Goal: Task Accomplishment & Management: Complete application form

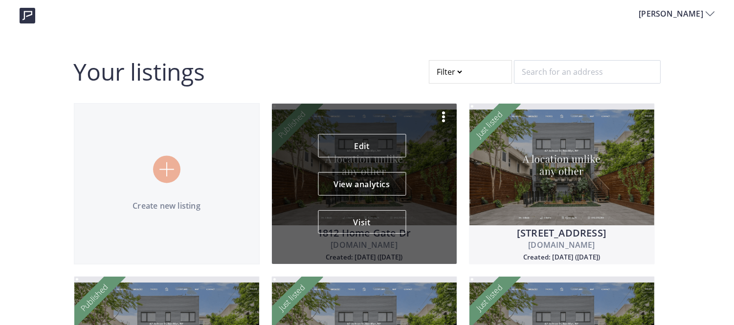
click at [444, 117] on img at bounding box center [444, 117] width 12 height 12
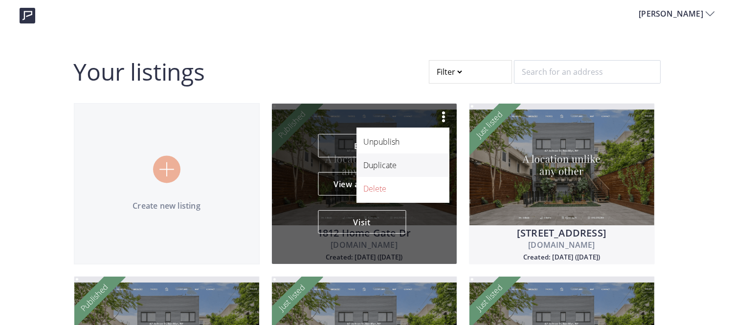
click at [390, 165] on p "Duplicate" at bounding box center [398, 166] width 68 height 12
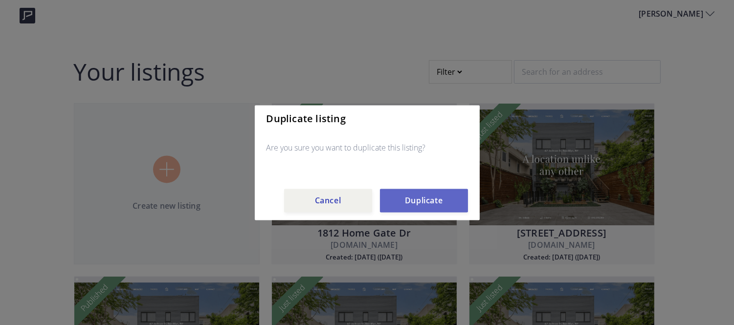
click at [416, 193] on button "Duplicate" at bounding box center [424, 200] width 88 height 23
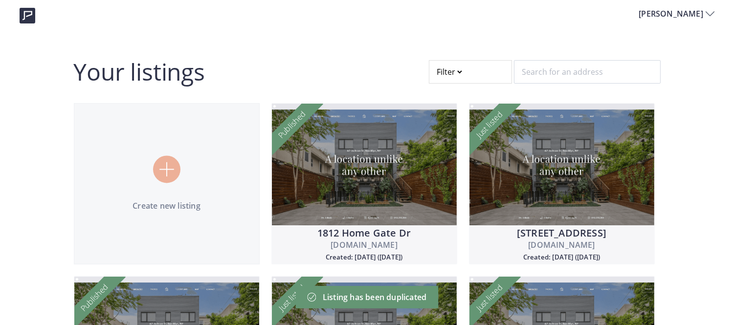
click at [446, 71] on div at bounding box center [470, 71] width 83 height 23
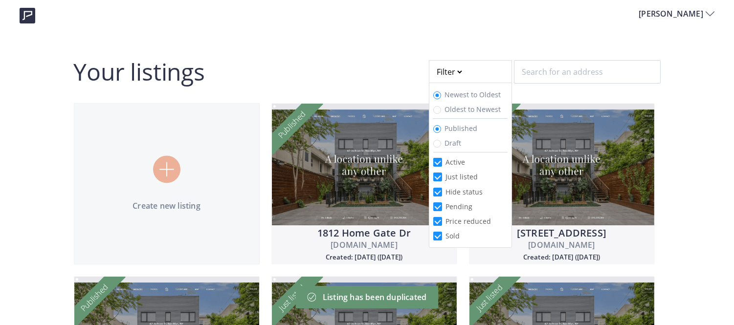
click at [442, 144] on span "Draft" at bounding box center [453, 142] width 24 height 9
click at [441, 144] on input "Draft" at bounding box center [438, 144] width 8 height 8
radio input "true"
radio input "false"
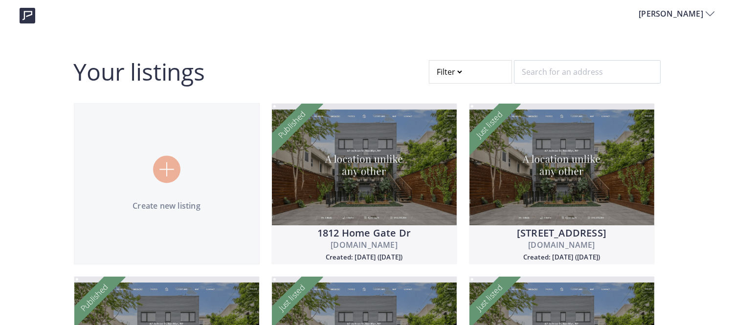
click at [451, 65] on div at bounding box center [470, 71] width 83 height 23
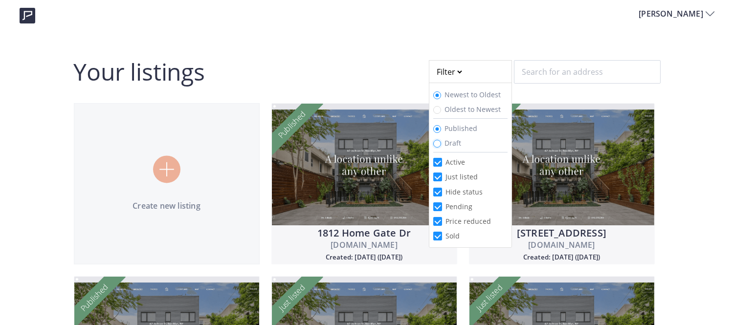
click at [437, 141] on input "Draft" at bounding box center [438, 144] width 8 height 8
radio input "true"
radio input "false"
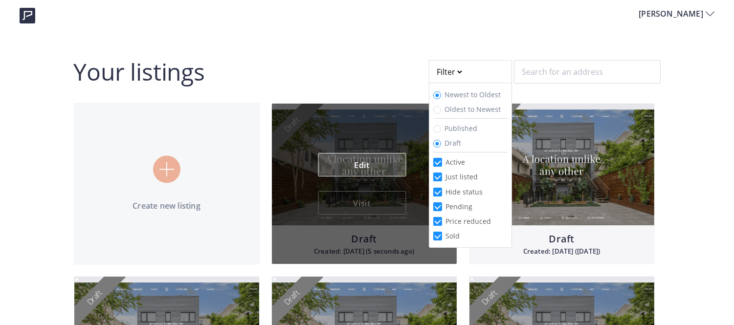
click at [361, 163] on link "Edit" at bounding box center [362, 164] width 88 height 23
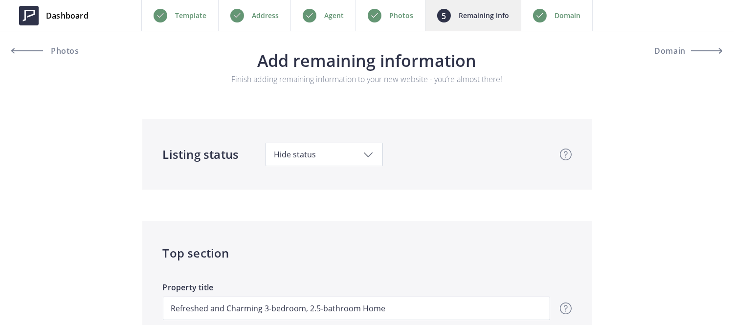
click at [390, 8] on div "Photos" at bounding box center [390, 15] width 69 height 31
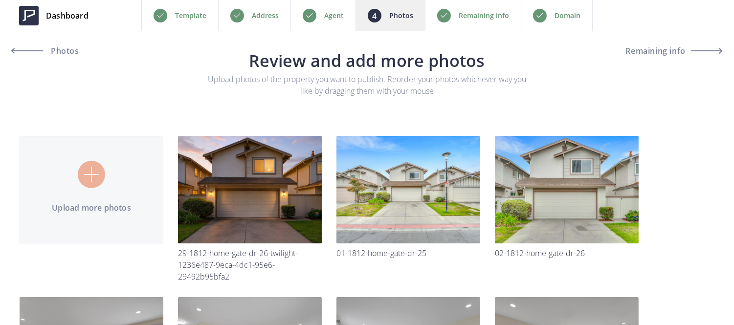
click at [254, 11] on p "Address" at bounding box center [265, 16] width 27 height 12
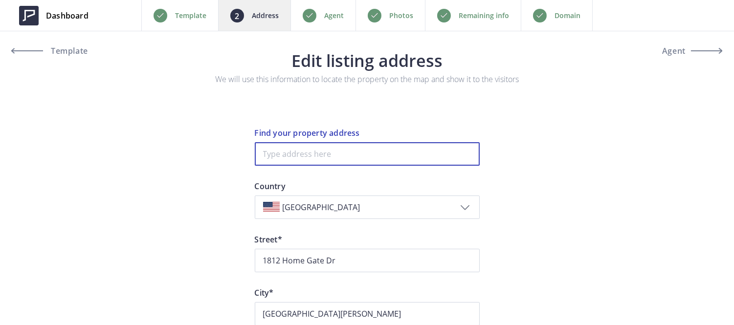
click at [312, 148] on input at bounding box center [367, 153] width 225 height 23
paste input "2867 18th St"
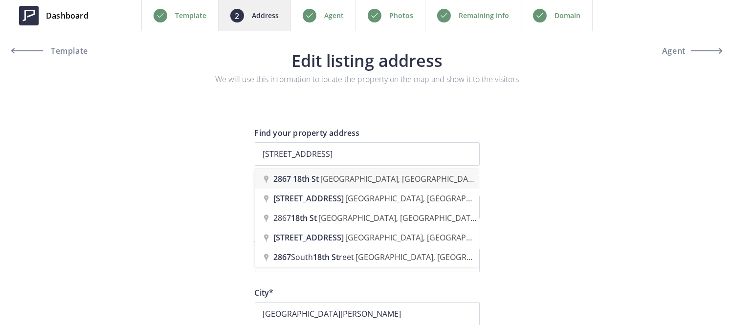
type input "2867 18th St, San Pablo, CA, USA"
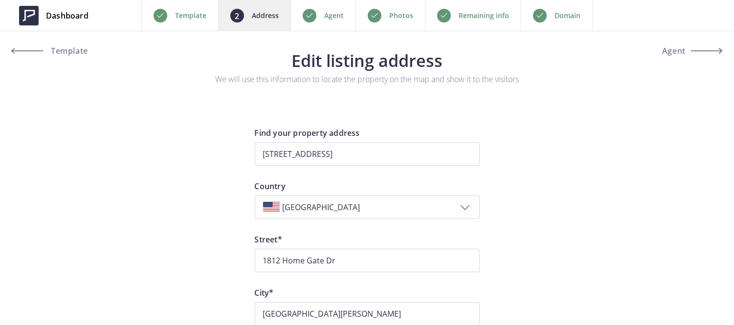
type input "18th Street 2867"
type input "San Pablo"
type input "94806"
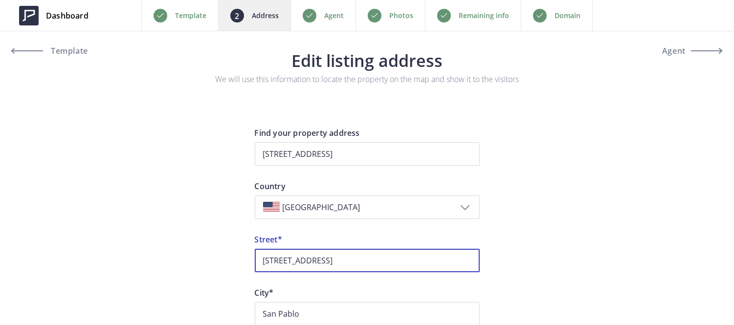
click at [317, 260] on input "18th Street 2867" at bounding box center [367, 260] width 225 height 23
click at [265, 263] on input "18th Street" at bounding box center [367, 260] width 225 height 23
paste input "2867"
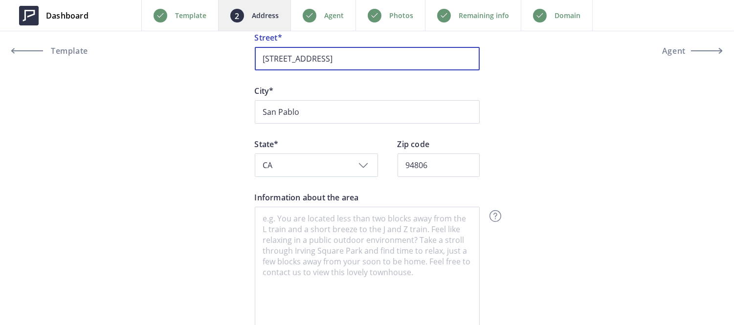
scroll to position [301, 0]
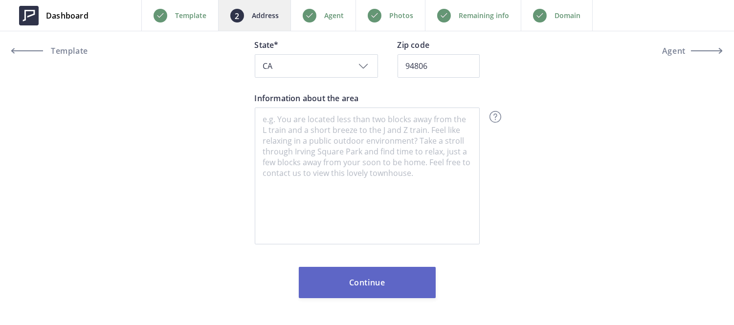
type input "2867 18th Street"
click at [360, 295] on button "Continue" at bounding box center [367, 282] width 137 height 31
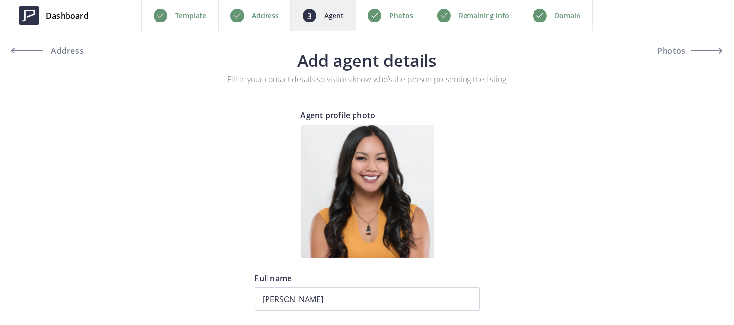
click at [412, 20] on p "Photos" at bounding box center [401, 16] width 24 height 12
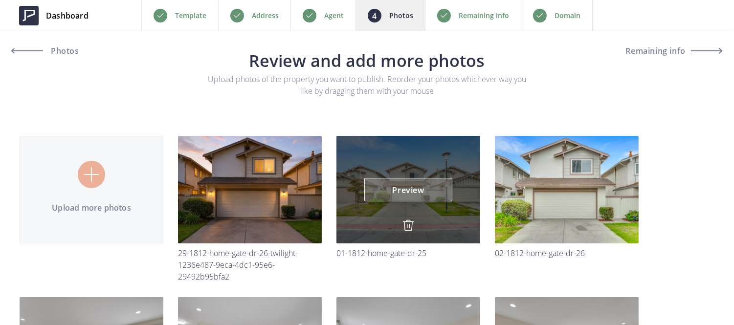
scroll to position [63, 0]
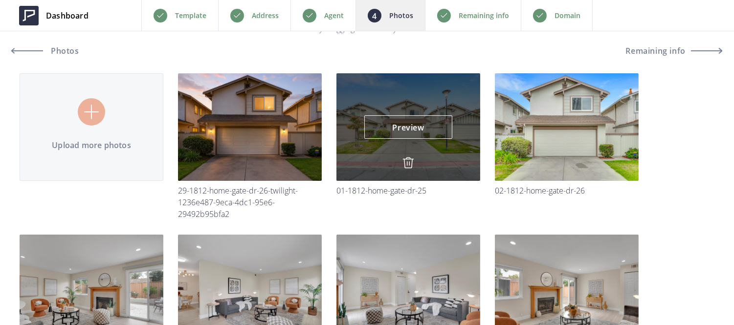
click at [405, 163] on img at bounding box center [409, 163] width 12 height 12
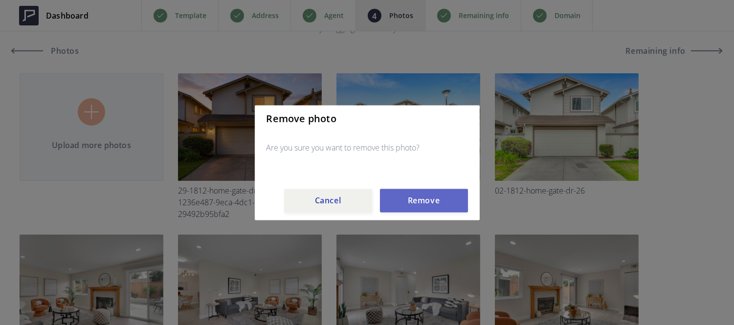
click at [410, 204] on button "Remove" at bounding box center [424, 200] width 88 height 23
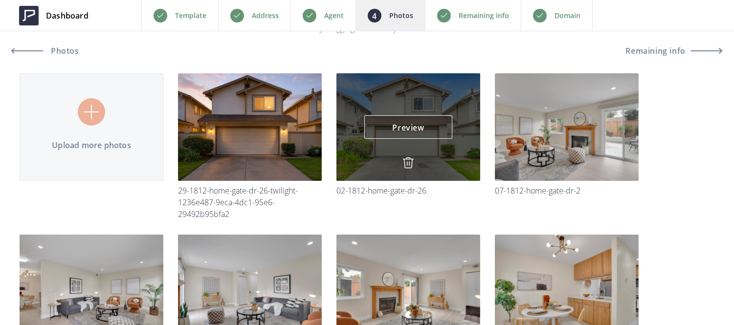
click at [407, 161] on img at bounding box center [409, 163] width 12 height 12
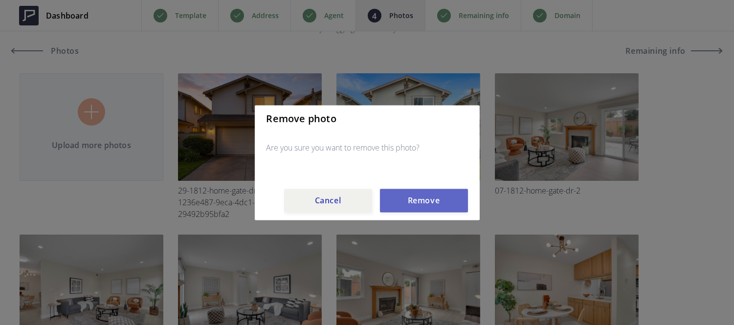
click at [416, 201] on button "Remove" at bounding box center [424, 200] width 88 height 23
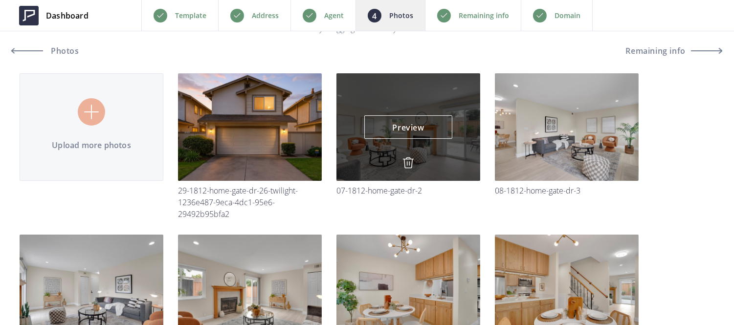
click at [412, 158] on img at bounding box center [409, 163] width 12 height 12
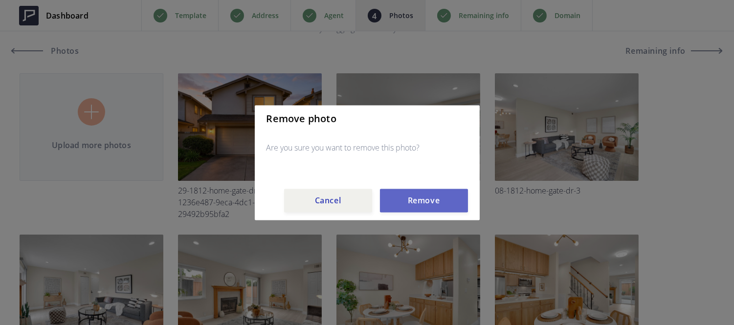
click at [409, 203] on button "Remove" at bounding box center [424, 200] width 88 height 23
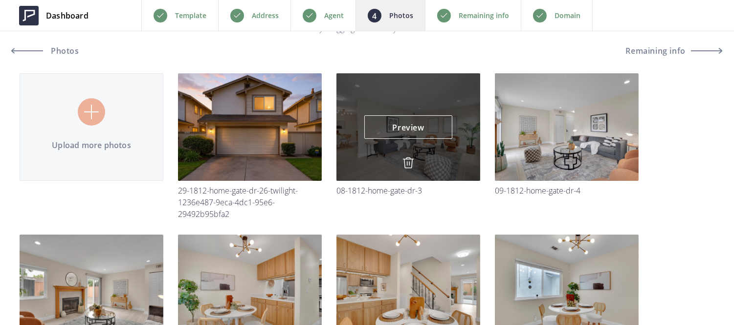
click at [409, 163] on img at bounding box center [409, 163] width 12 height 12
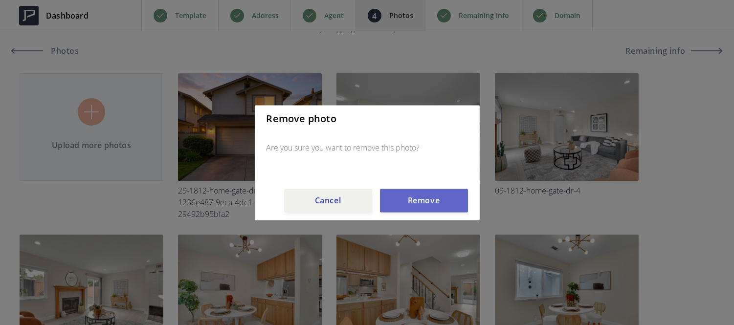
click at [410, 202] on button "Remove" at bounding box center [424, 200] width 88 height 23
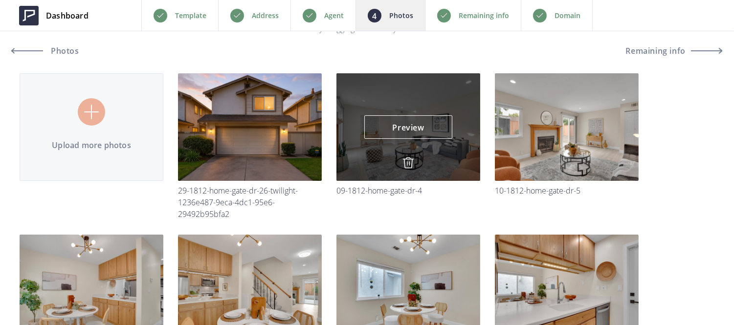
click at [409, 160] on img at bounding box center [409, 163] width 12 height 12
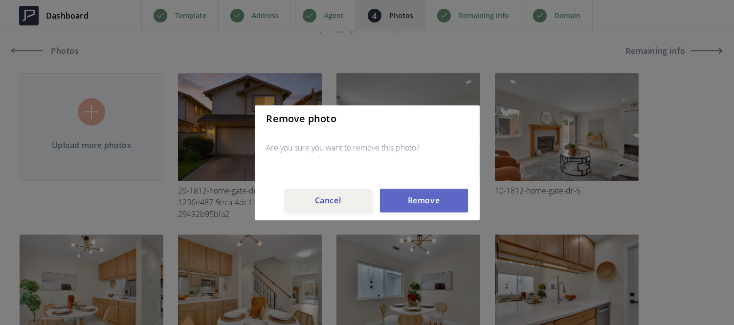
click at [414, 201] on button "Remove" at bounding box center [424, 200] width 88 height 23
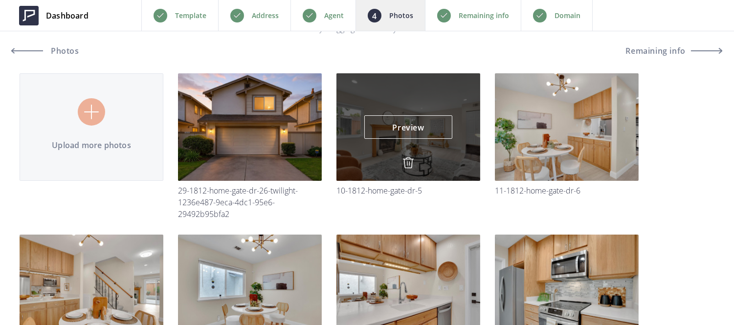
click at [403, 156] on div "Preview Preview" at bounding box center [409, 127] width 144 height 108
click at [408, 163] on img at bounding box center [409, 163] width 12 height 12
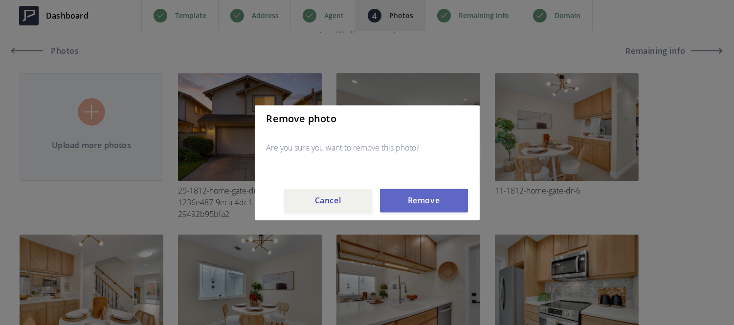
click at [415, 198] on button "Remove" at bounding box center [424, 200] width 88 height 23
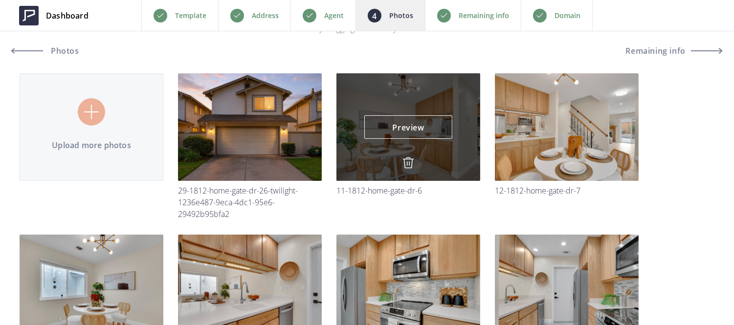
click at [407, 163] on img at bounding box center [409, 163] width 12 height 12
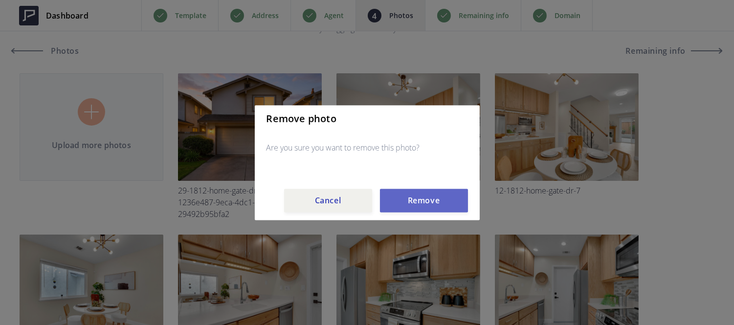
click at [413, 199] on button "Remove" at bounding box center [424, 200] width 88 height 23
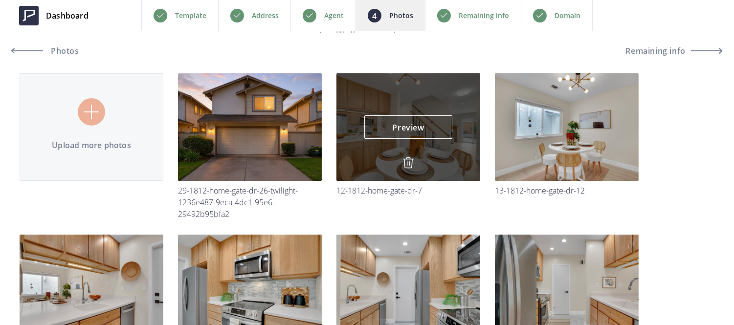
click at [409, 160] on img at bounding box center [409, 163] width 12 height 12
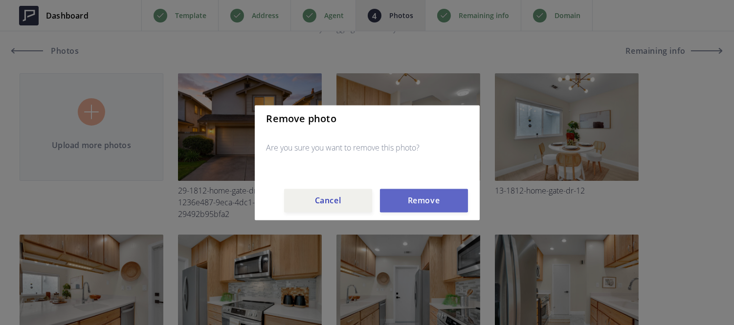
click at [428, 206] on button "Remove" at bounding box center [424, 200] width 88 height 23
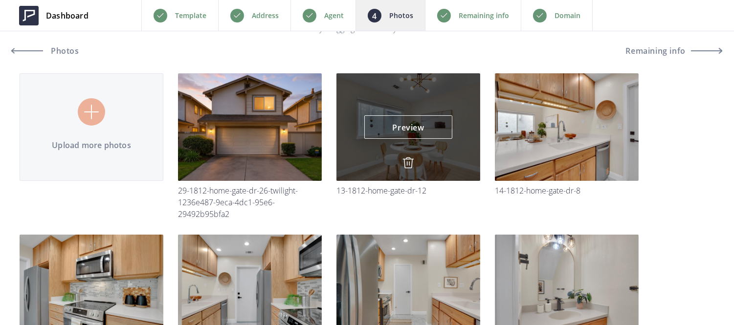
click at [406, 158] on img at bounding box center [409, 163] width 12 height 12
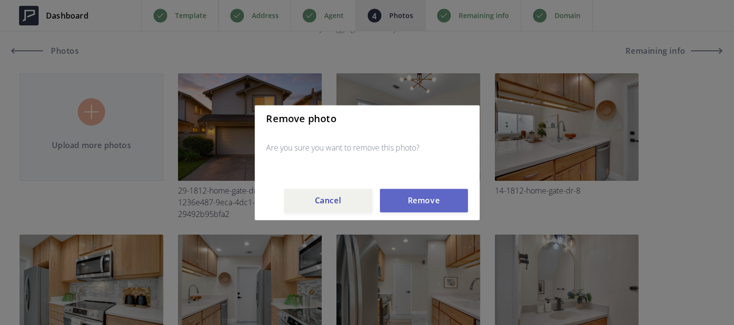
click at [409, 204] on button "Remove" at bounding box center [424, 200] width 88 height 23
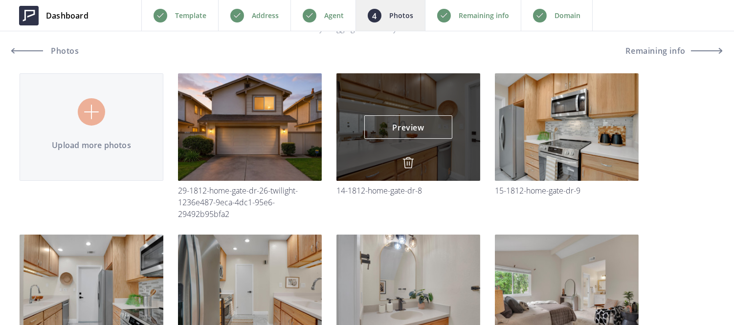
click at [405, 164] on img at bounding box center [409, 163] width 12 height 12
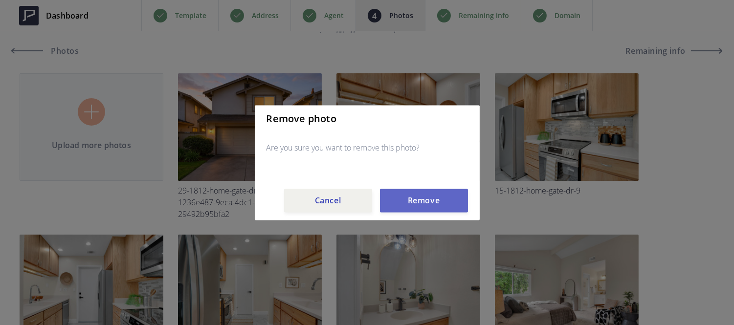
click at [411, 191] on button "Remove" at bounding box center [424, 200] width 88 height 23
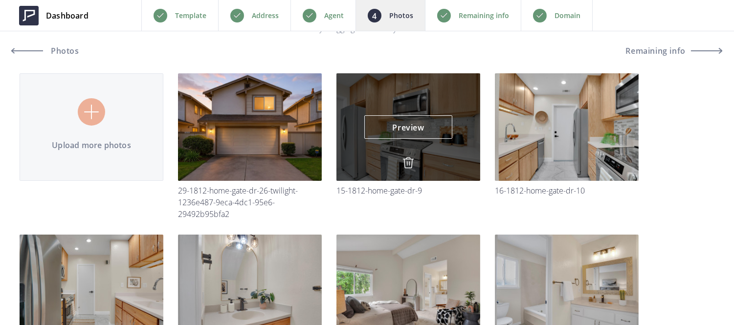
click at [410, 161] on img at bounding box center [409, 163] width 12 height 12
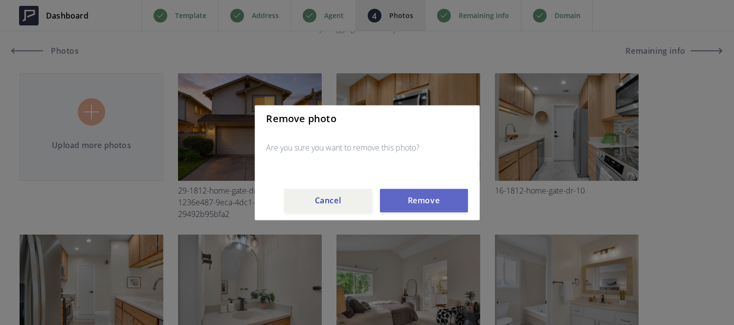
click at [413, 196] on button "Remove" at bounding box center [424, 200] width 88 height 23
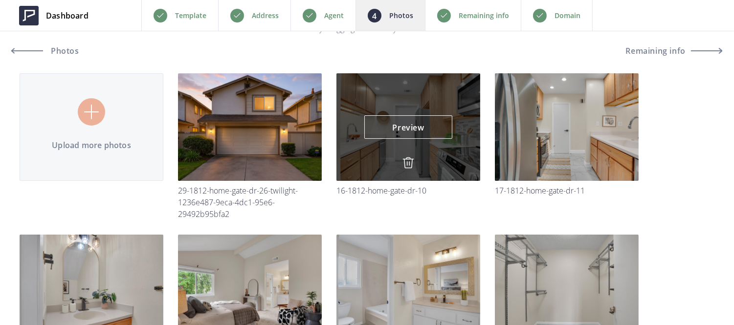
click at [405, 159] on img at bounding box center [409, 163] width 12 height 12
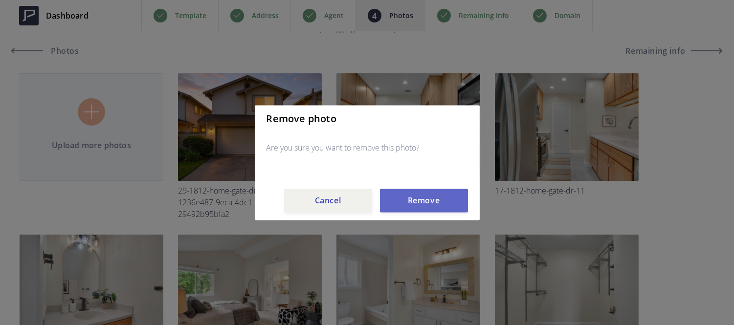
click at [410, 206] on button "Remove" at bounding box center [424, 200] width 88 height 23
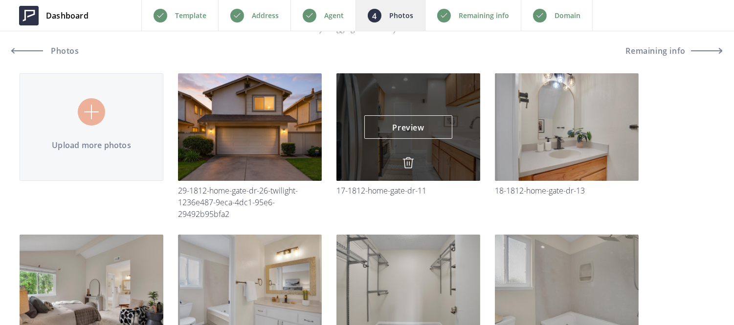
click at [405, 163] on img at bounding box center [409, 163] width 12 height 12
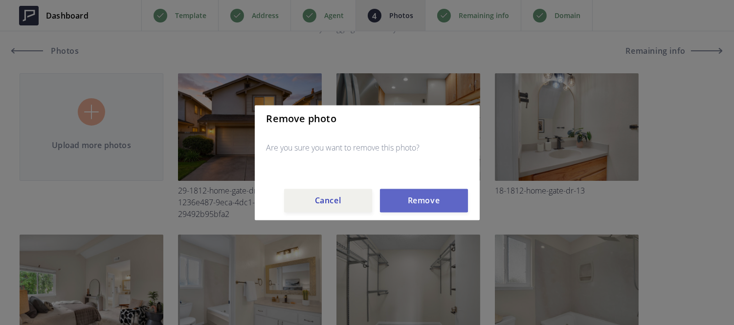
click at [412, 199] on button "Remove" at bounding box center [424, 200] width 88 height 23
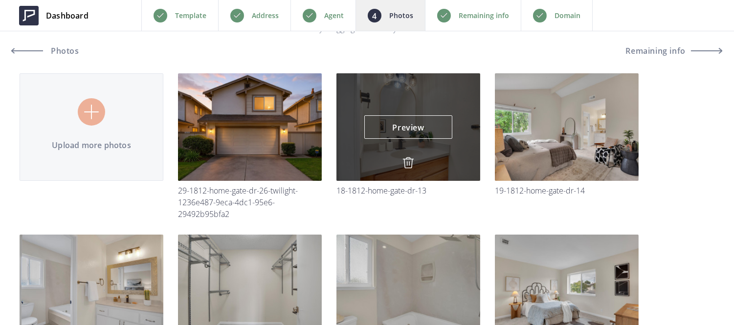
click at [410, 160] on img at bounding box center [409, 163] width 12 height 12
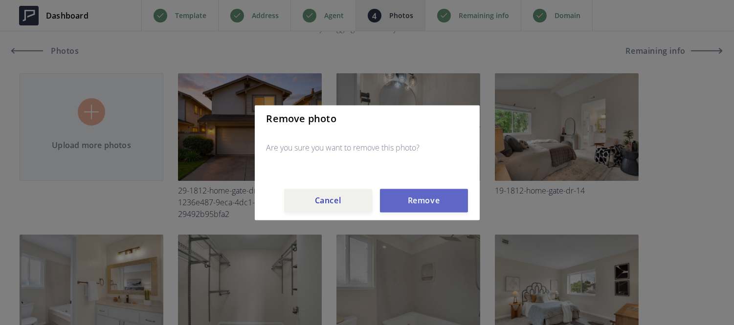
click at [415, 198] on button "Remove" at bounding box center [424, 200] width 88 height 23
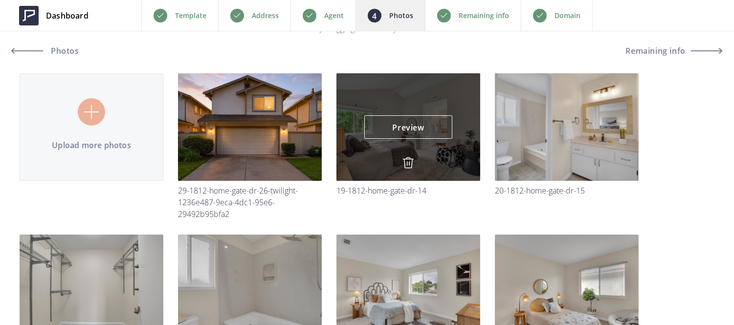
click at [404, 153] on div "Preview Preview" at bounding box center [409, 127] width 144 height 108
click at [407, 163] on img at bounding box center [409, 163] width 12 height 12
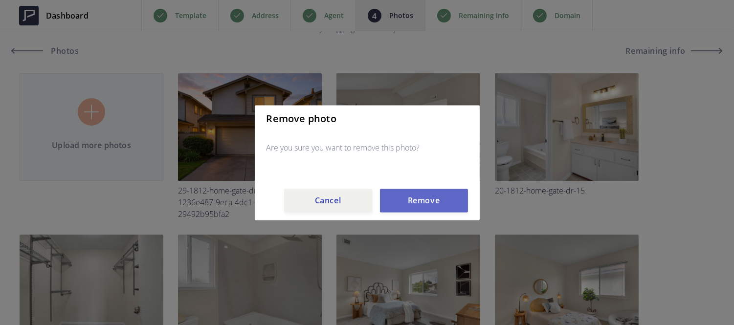
click at [412, 199] on button "Remove" at bounding box center [424, 200] width 88 height 23
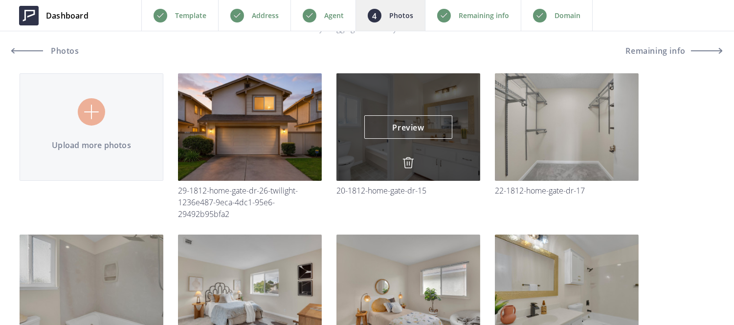
click at [408, 160] on img at bounding box center [409, 163] width 12 height 12
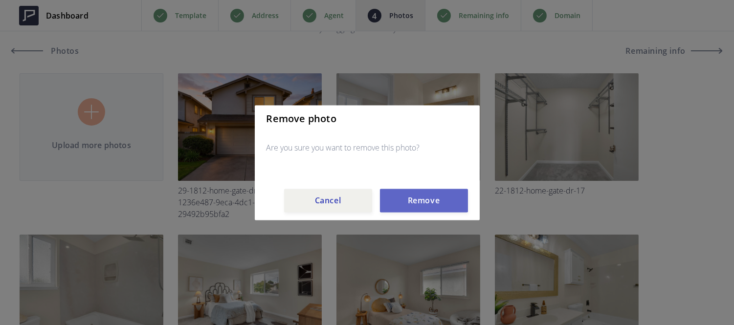
click at [412, 196] on button "Remove" at bounding box center [424, 200] width 88 height 23
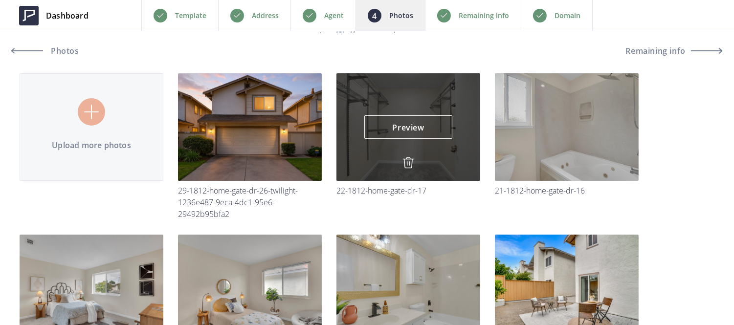
click at [408, 164] on img at bounding box center [409, 163] width 12 height 12
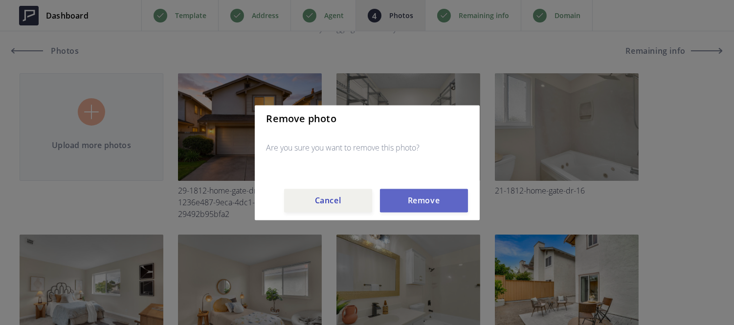
click at [409, 204] on button "Remove" at bounding box center [424, 200] width 88 height 23
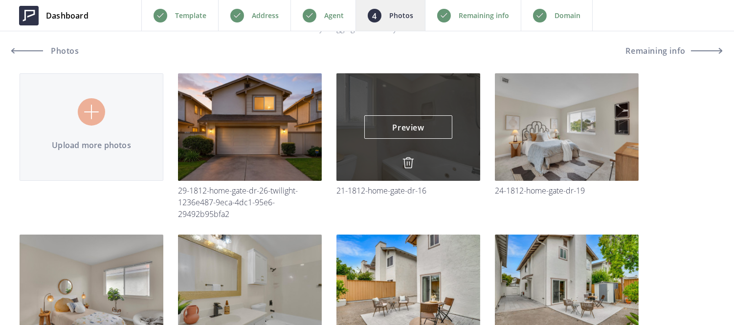
click at [409, 163] on img at bounding box center [409, 163] width 12 height 12
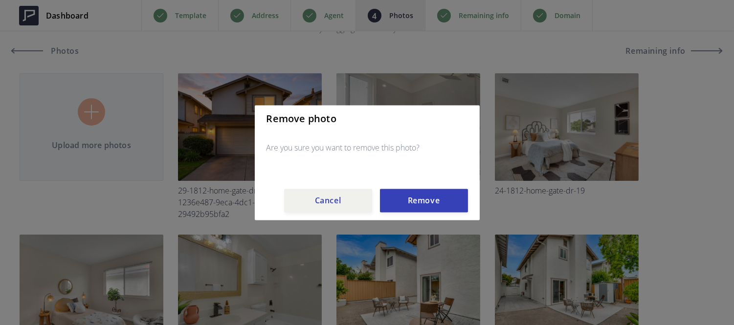
click at [419, 217] on div "Remove photo Are you sure you want to remove this photo? Cancel Remove" at bounding box center [367, 162] width 225 height 115
click at [416, 203] on button "Remove" at bounding box center [424, 200] width 88 height 23
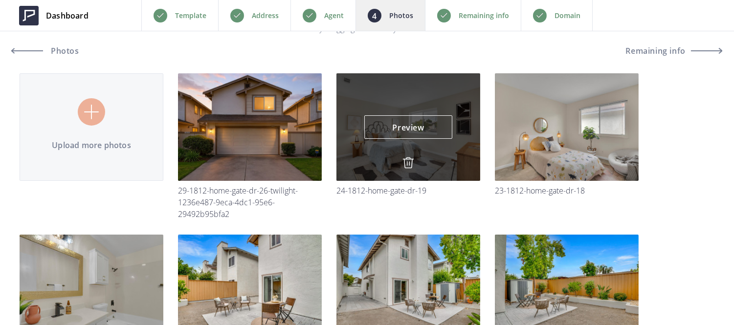
click at [407, 159] on img at bounding box center [409, 163] width 12 height 12
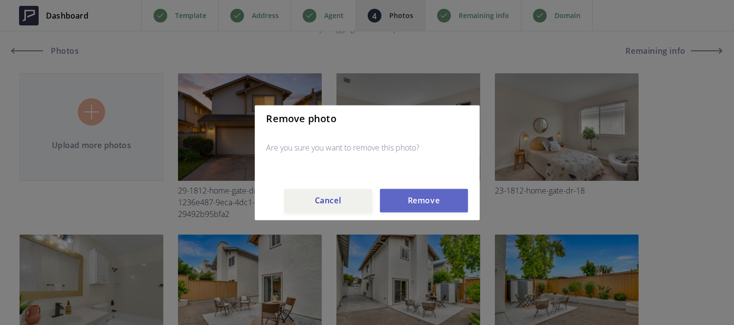
click at [414, 194] on button "Remove" at bounding box center [424, 200] width 88 height 23
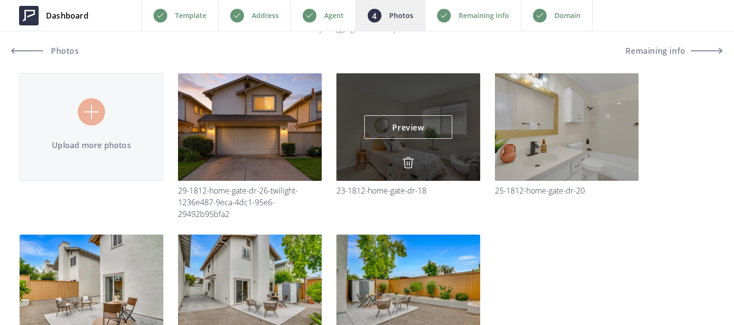
click at [410, 162] on img at bounding box center [409, 163] width 12 height 12
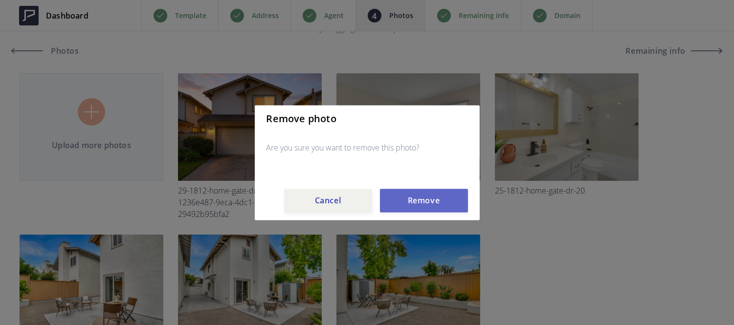
click at [414, 196] on button "Remove" at bounding box center [424, 200] width 88 height 23
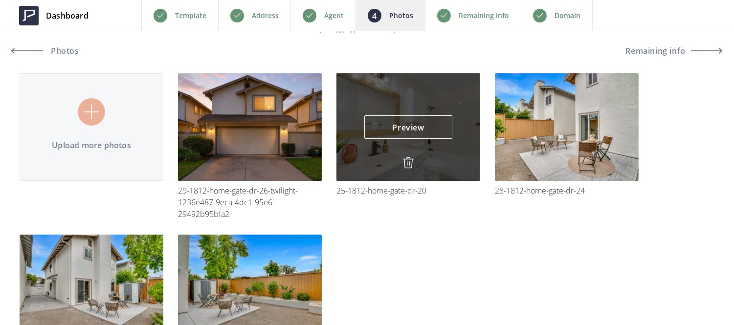
click at [409, 159] on img at bounding box center [409, 163] width 12 height 12
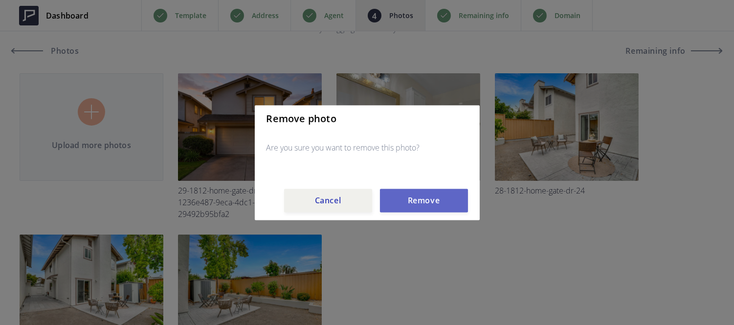
click at [419, 205] on button "Remove" at bounding box center [424, 200] width 88 height 23
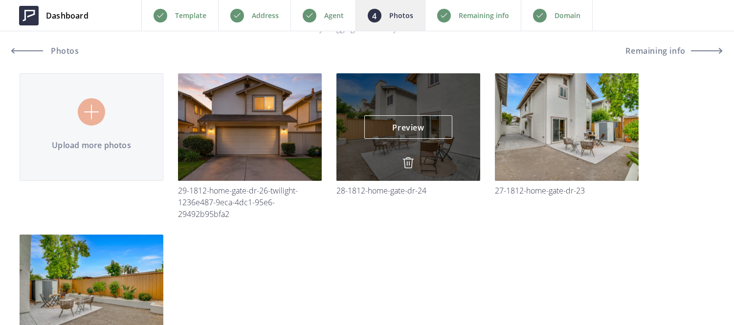
click at [406, 160] on img at bounding box center [409, 163] width 12 height 12
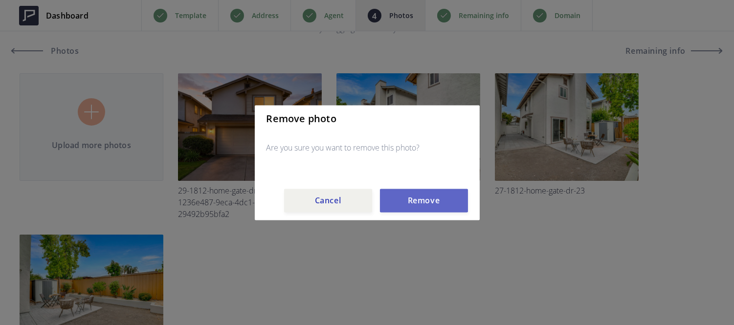
click at [412, 204] on button "Remove" at bounding box center [424, 200] width 88 height 23
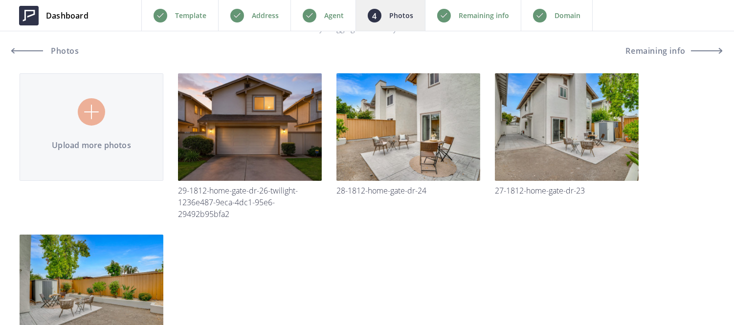
scroll to position [53, 0]
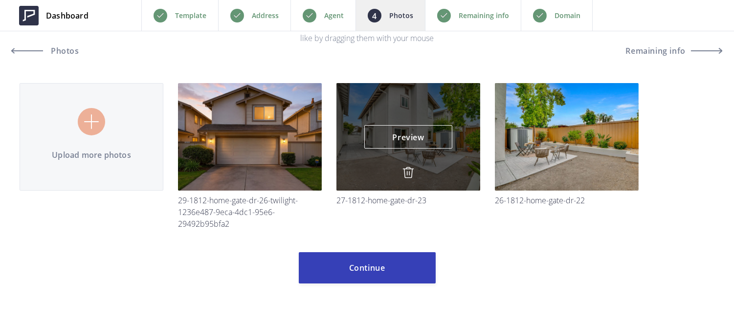
click at [408, 170] on img at bounding box center [409, 173] width 12 height 12
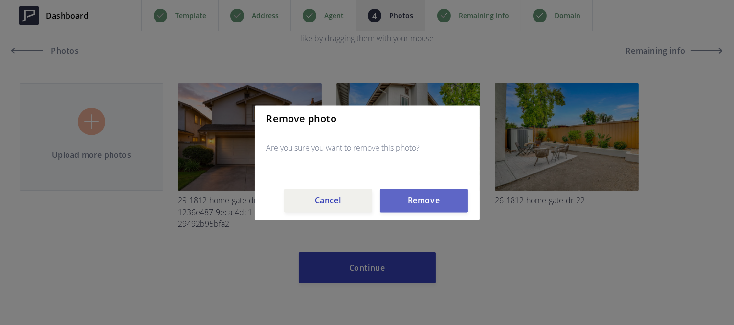
click at [419, 206] on button "Remove" at bounding box center [424, 200] width 88 height 23
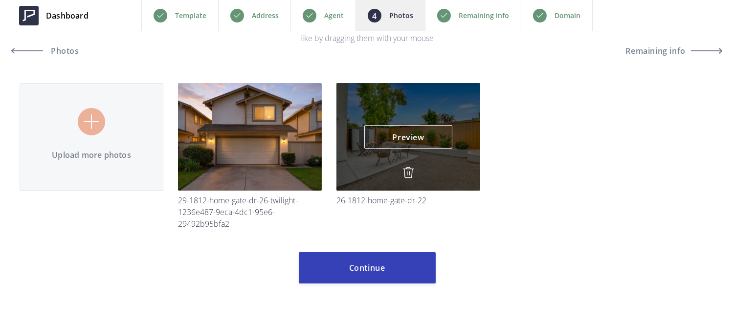
click at [406, 172] on img at bounding box center [409, 173] width 12 height 12
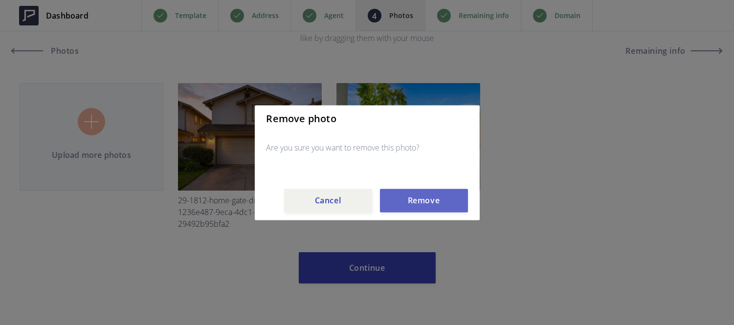
click at [408, 197] on button "Remove" at bounding box center [424, 200] width 88 height 23
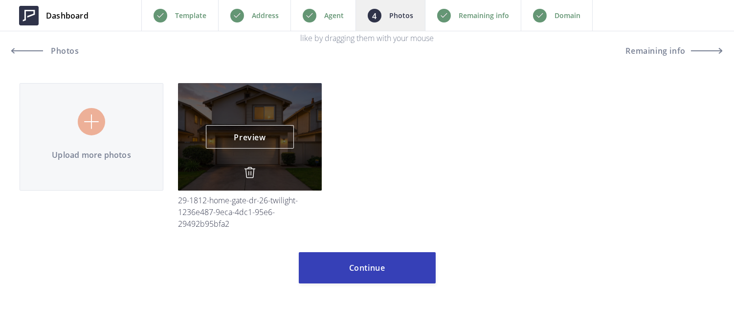
click at [251, 169] on img at bounding box center [250, 173] width 12 height 12
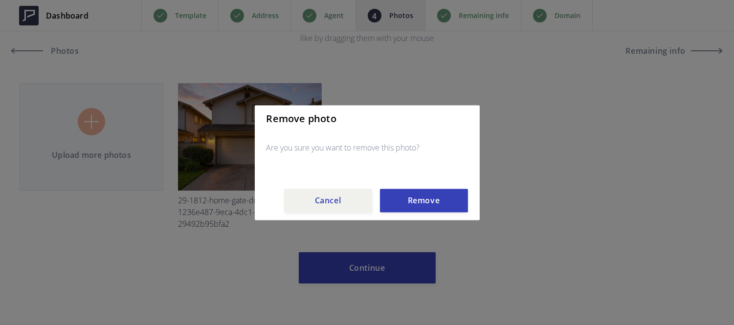
click at [408, 212] on div "Remove photo Are you sure you want to remove this photo? Cancel Remove" at bounding box center [367, 162] width 225 height 115
drag, startPoint x: 408, startPoint y: 212, endPoint x: 394, endPoint y: 203, distance: 16.2
click at [394, 203] on button "Remove" at bounding box center [424, 200] width 88 height 23
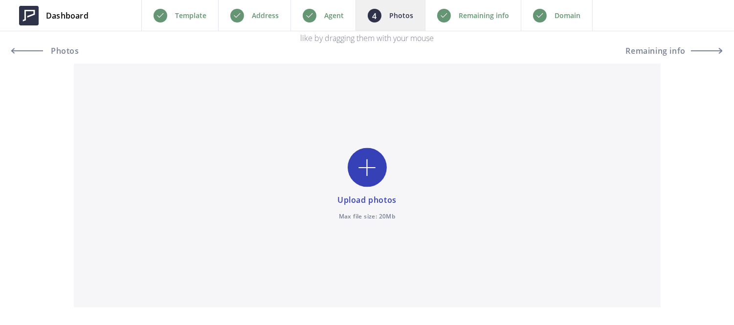
click at [456, 10] on div "Remaining info" at bounding box center [473, 15] width 96 height 31
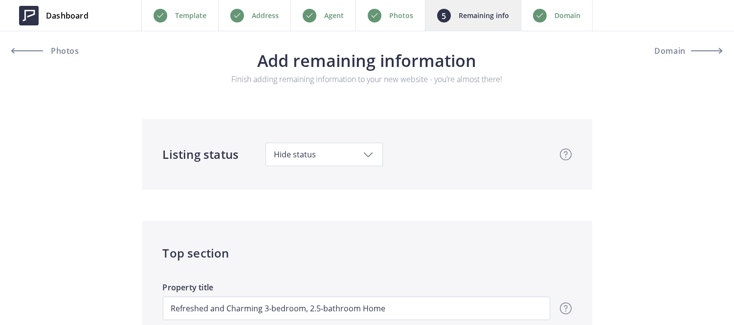
click at [403, 10] on p "Photos" at bounding box center [401, 16] width 24 height 12
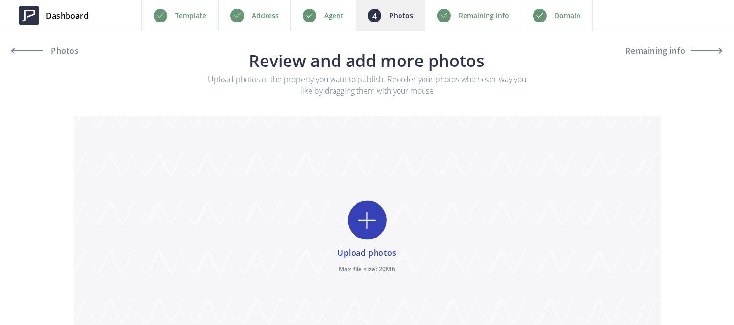
click at [365, 227] on input "file" at bounding box center [367, 238] width 587 height 244
type input "C:\fakepath\01-[STREET_ADDRESS]-29.jpg"
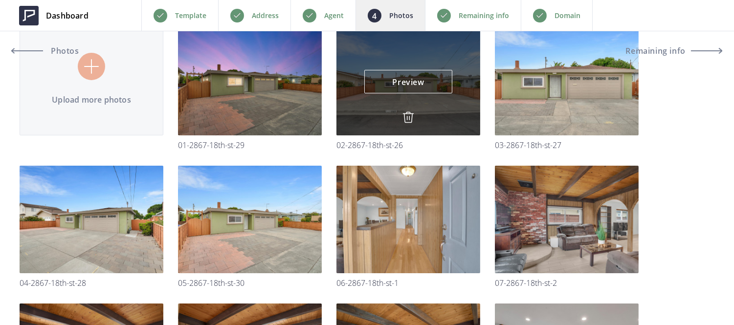
scroll to position [94, 0]
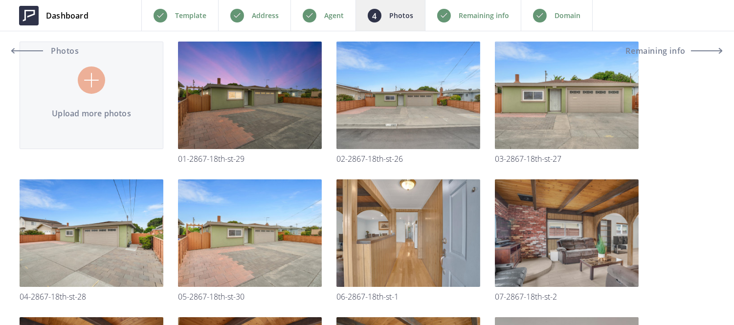
click at [478, 15] on p "Remaining info" at bounding box center [484, 16] width 50 height 12
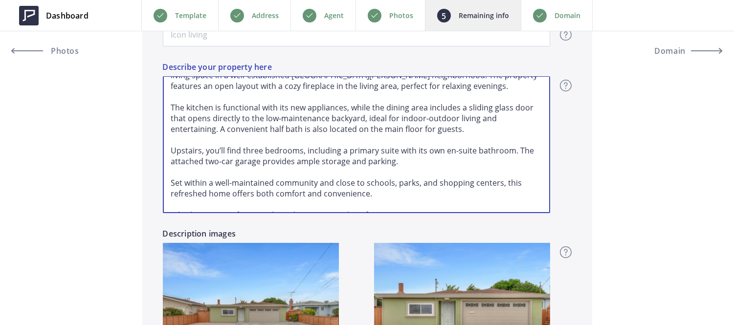
scroll to position [47, 0]
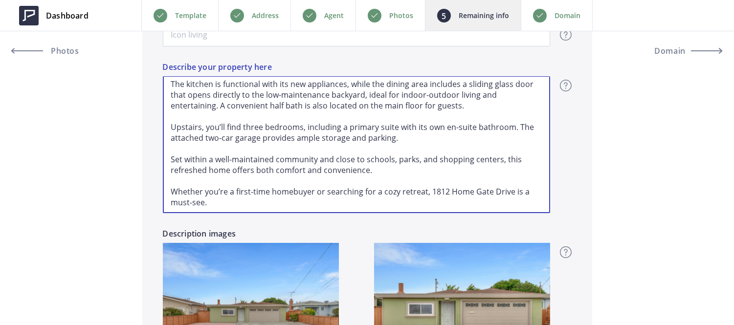
drag, startPoint x: 169, startPoint y: 84, endPoint x: 363, endPoint y: 209, distance: 230.5
click at [363, 209] on textarea "This refreshed and charming 3-bedroom, 2.5-bathroom home offers 1,376 sq. ft. o…" at bounding box center [357, 144] width 388 height 137
type input "998,000"
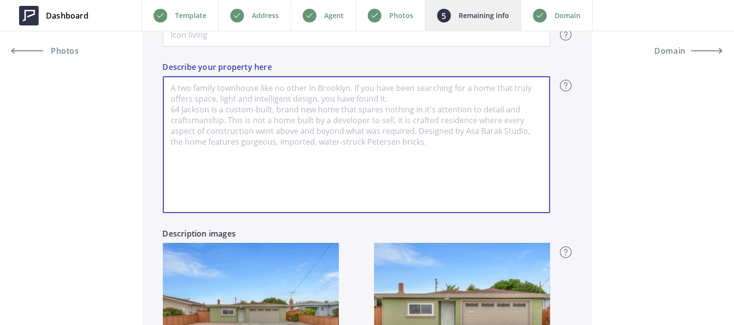
scroll to position [0, 0]
paste textarea "Welcome to 2867 18th Street in San Pablo! This charming 4-bedroom, 1.5-bath hom…"
type input "998,000"
type textarea "Welcome to 2867 18th Street in San Pablo! This charming 4-bedroom, 1.5-bath hom…"
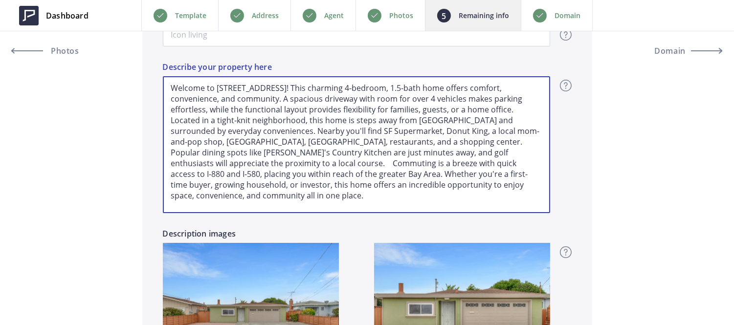
click at [510, 110] on textarea "Welcome to 2867 18th Street in San Pablo! This charming 4-bedroom, 1.5-bath hom…" at bounding box center [357, 144] width 388 height 137
type input "998,000"
type textarea "Welcome to 2867 18th Street in San Pablo! This charming 4-bedroom, 1.5-bath hom…"
type input "998,000"
type textarea "Welcome to 2867 18th Street in San Pablo! This charming 4-bedroom, 1.5-bath hom…"
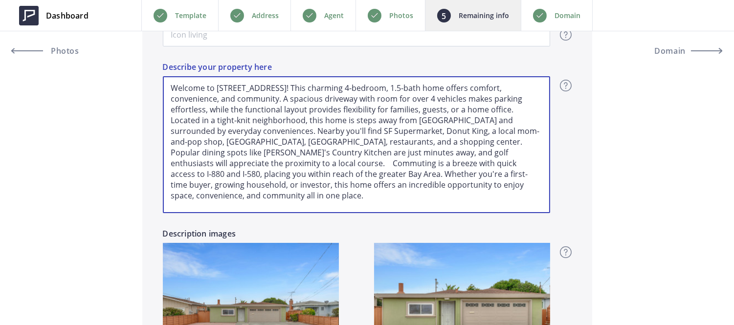
type input "998,000"
type textarea "Welcome to 2867 18th Street in San Pablo! This charming 4-bedroom, 1.5-bath hom…"
type input "998,000"
type textarea "Welcome to 2867 18th Street in San Pablo! This charming 4-bedroom, 1.5-bath hom…"
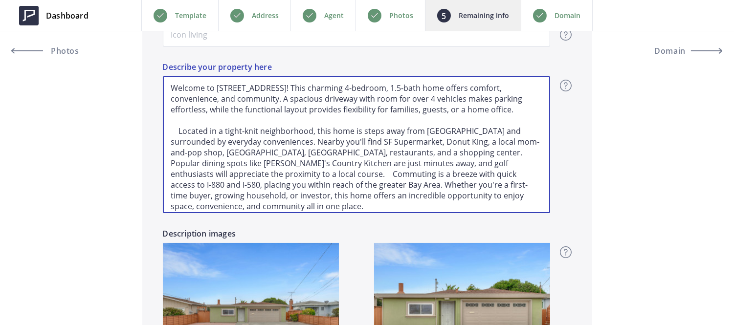
type input "998,000"
type textarea "Welcome to 2867 18th Street in San Pablo! This charming 4-bedroom, 1.5-bath hom…"
type input "998,000"
type textarea "Welcome to 2867 18th Street in San Pablo! This charming 4-bedroom, 1.5-bath hom…"
type input "998,000"
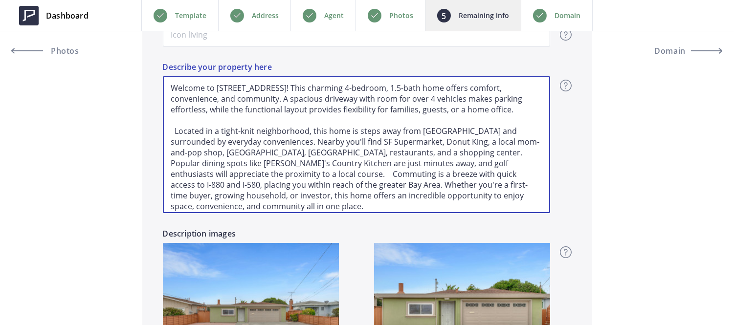
type textarea "Welcome to 2867 18th Street in San Pablo! This charming 4-bedroom, 1.5-bath hom…"
type input "998,000"
type textarea "Welcome to 2867 18th Street in San Pablo! This charming 4-bedroom, 1.5-bath hom…"
click at [223, 174] on textarea "Welcome to 2867 18th Street in San Pablo! This charming 4-bedroom, 1.5-bath hom…" at bounding box center [357, 144] width 388 height 137
click at [250, 183] on textarea "Welcome to 2867 18th Street in San Pablo! This charming 4-bedroom, 1.5-bath hom…" at bounding box center [357, 144] width 388 height 137
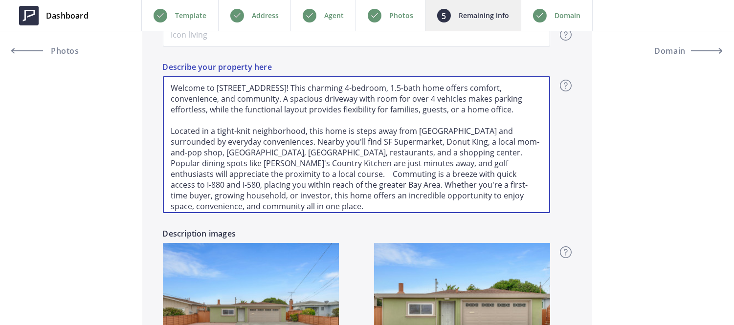
type input "998,000"
type textarea "Welcome to 2867 18th Street in San Pablo! This charming 4-bedroom, 1.5-bath hom…"
type input "998,000"
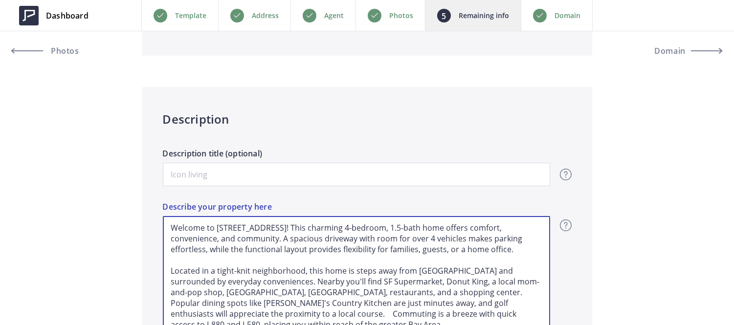
scroll to position [566, 0]
drag, startPoint x: 169, startPoint y: 236, endPoint x: 310, endPoint y: 233, distance: 141.4
click at [310, 233] on textarea "Welcome to [STREET_ADDRESS]! This charming 4-bedroom, 1.5-bath home offers comf…" at bounding box center [357, 284] width 388 height 137
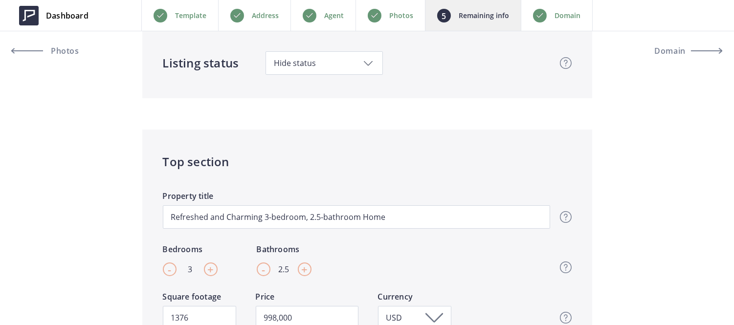
scroll to position [91, 0]
type textarea "Welcome to [STREET_ADDRESS]! This charming 4-bedroom, 1.5-bath home offers comf…"
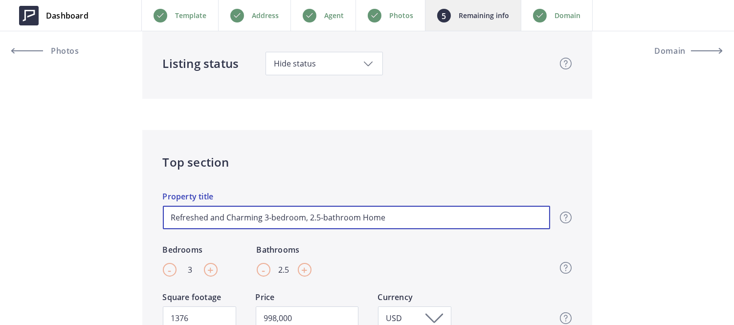
click at [304, 214] on input "Refreshed and Charming 3-bedroom, 2.5-bathroom Home" at bounding box center [357, 217] width 388 height 23
type input "A"
type input "998,000"
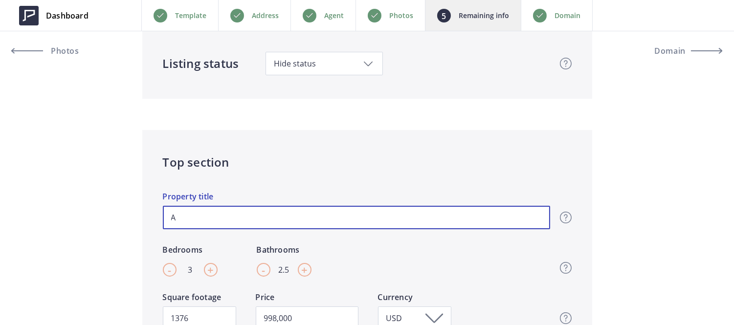
click at [304, 214] on input "A" at bounding box center [357, 217] width 388 height 23
type input "A"
type input "998,000"
type input "A c"
type input "998,000"
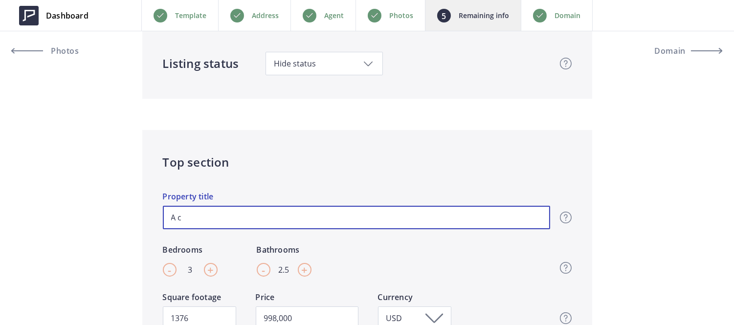
type input "A ch"
type input "998,000"
type input "A cha"
type input "998,000"
type input "A char"
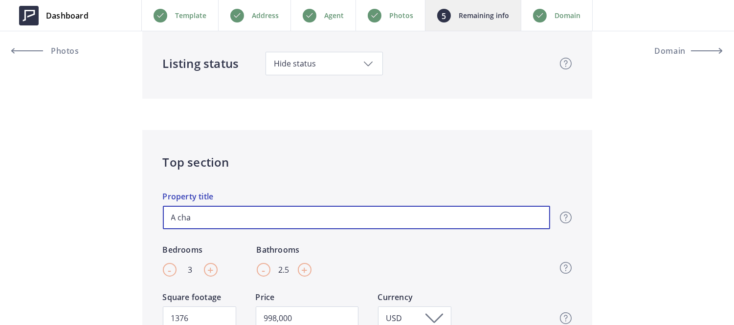
type input "998,000"
type input "A charm"
type input "998,000"
type input "A char"
type input "998,000"
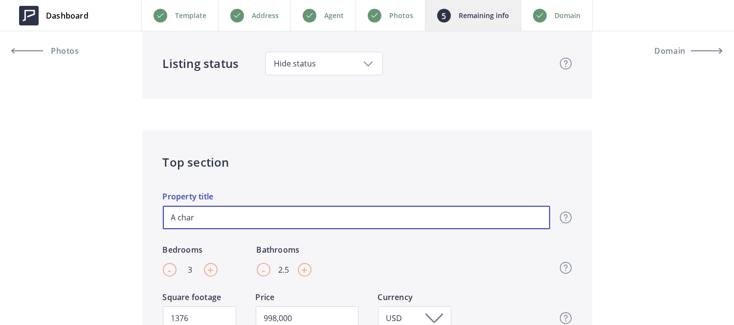
type input "A cha"
type input "998,000"
type input "A ch"
type input "998,000"
type input "A c"
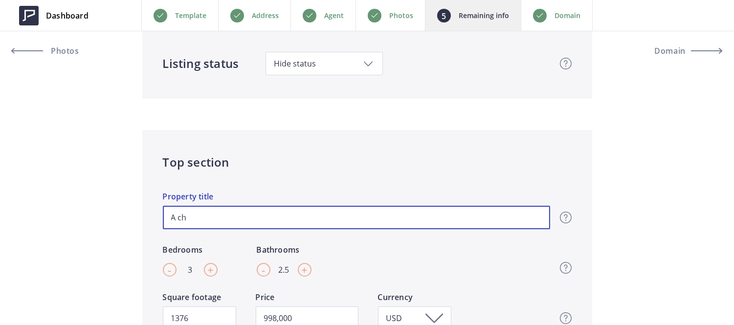
type input "998,000"
type input "A"
type input "998,000"
type input "A C"
type input "998,000"
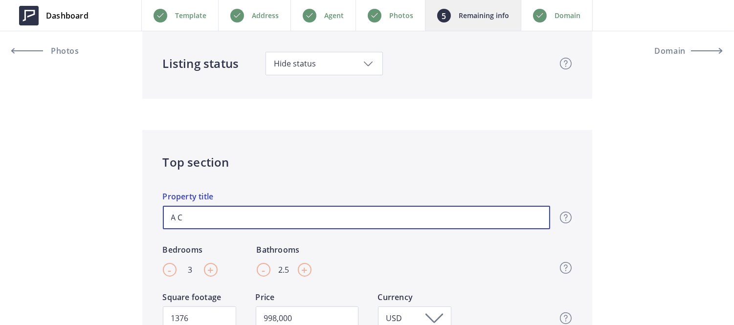
type input "A Ch"
type input "998,000"
type input "A Cha"
type input "998,000"
type input "A Char"
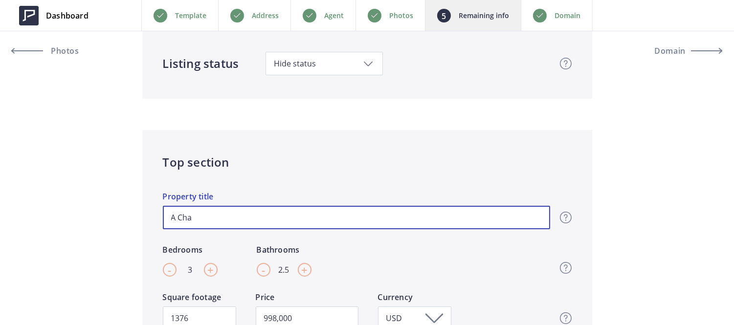
type input "998,000"
type input "A Charm"
type input "998,000"
type input "A Charmi"
type input "998,000"
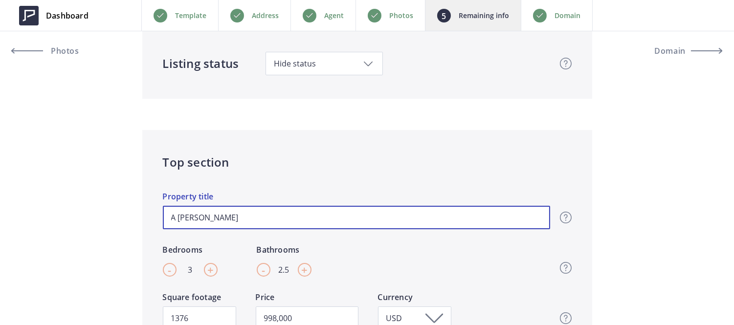
type input "A Charmin"
type input "998,000"
type input "A Charming"
type input "998,000"
type input "A Charming"
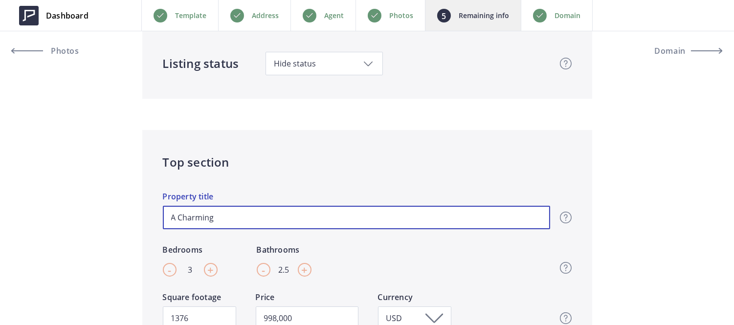
type input "998,000"
type input "A Charming H"
type input "998,000"
type input "A Charming Ho"
type input "998,000"
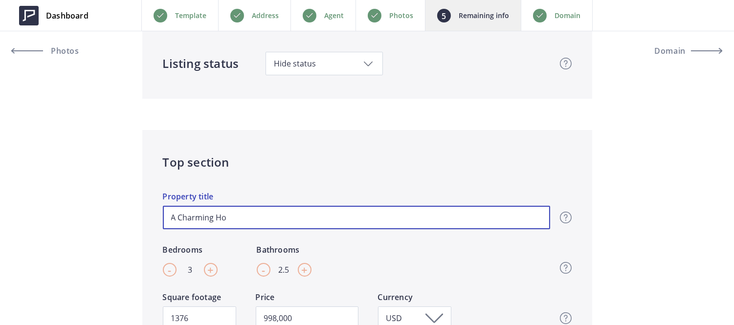
type input "A Charming Hom"
type input "998,000"
type input "A Charming Home"
type input "998,000"
type input "A Charming Home"
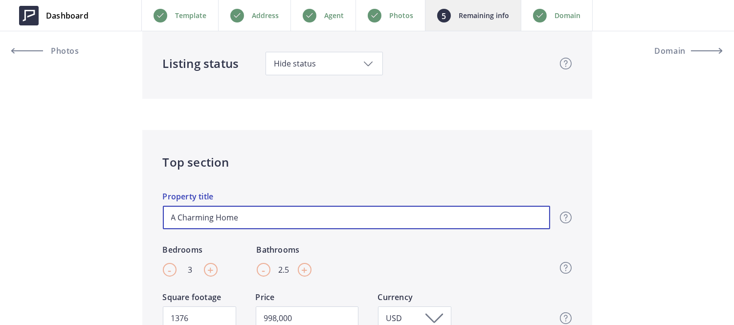
type input "998,000"
type input "A Charming Home t"
type input "998,000"
type input "A Charming Home th"
type input "998,000"
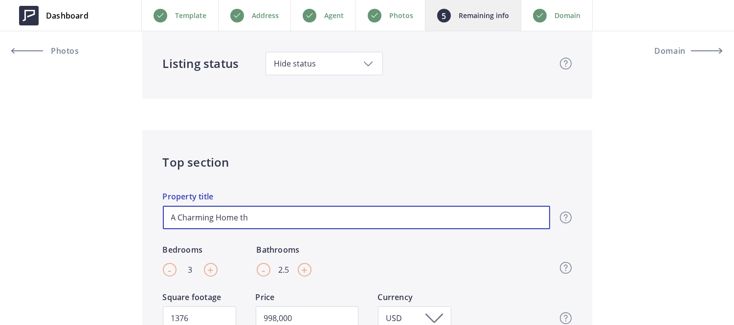
type input "A Charming Home tha"
type input "998,000"
type input "A Charming Home that"
type input "998,000"
type input "A Charming Home that"
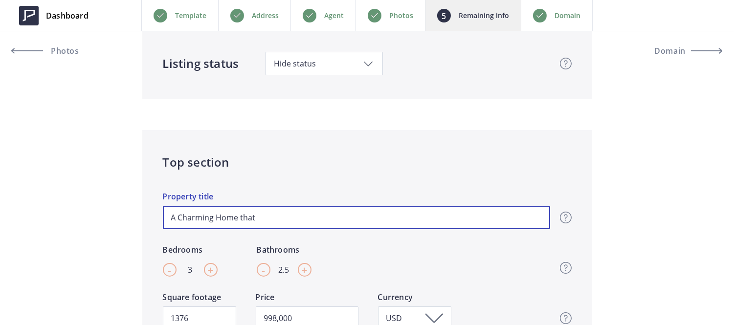
type input "998,000"
type input "A Charming Home that O"
type input "998,000"
type input "A Charming Home that Of"
type input "998,000"
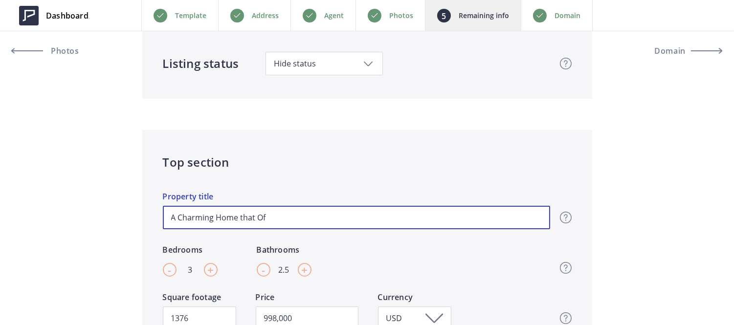
type input "A Charming Home that Off"
type input "998,000"
type input "A Charming Home that Offe"
type input "998,000"
type input "A Charming Home that Offer"
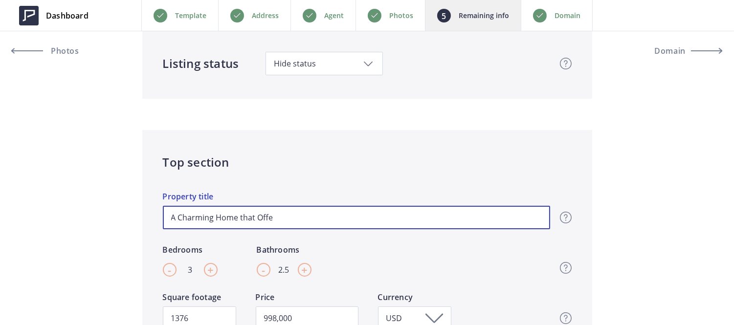
type input "998,000"
type input "A Charming Home that Offers"
type input "998,000"
type input "A Charming Home that Offers"
type input "998,000"
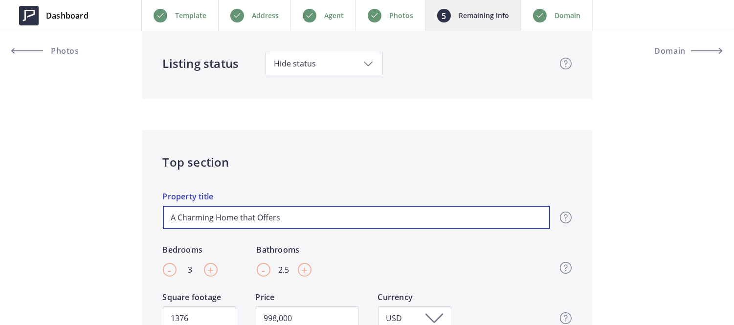
paste input "comfort, convenience, and co"
type input "A Charming Home that Offers comfort, convenience, and co"
type input "998,000"
drag, startPoint x: 407, startPoint y: 218, endPoint x: 361, endPoint y: 218, distance: 45.5
click at [361, 218] on input "A Charming Home that Offers comfort, convenience, and co" at bounding box center [357, 217] width 388 height 23
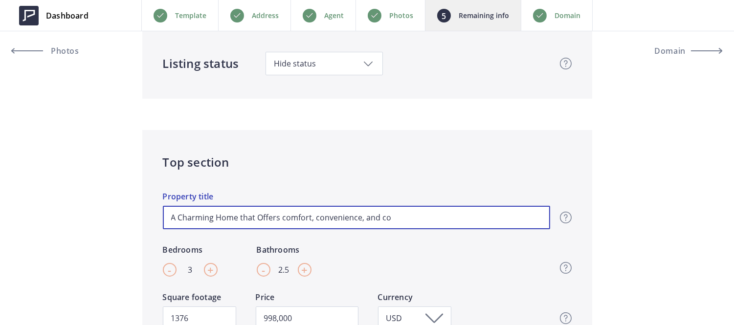
type input "A Charming Home that Offers comfort, convenience,"
type input "998,000"
type input "A Charming Home that Offers comfort, convenience"
type input "998,000"
click at [284, 213] on input "A Charming Home that Offers comfort, convenience" at bounding box center [357, 217] width 388 height 23
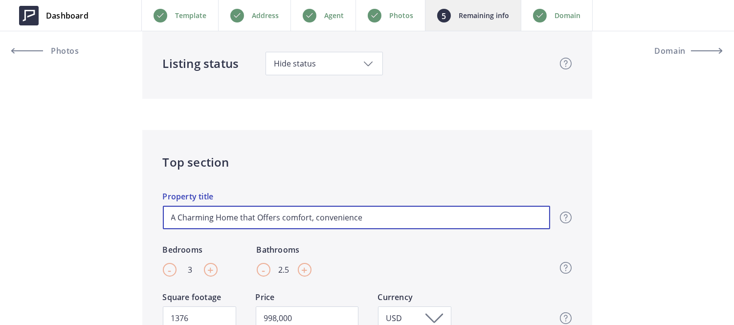
type input "A Charming Home that Offers omfort, convenience"
type input "998,000"
type input "A Charming Home that Offers Comfort, convenience"
type input "998,000"
click at [316, 218] on input "A Charming Home that Offers Comfort, convenience" at bounding box center [357, 217] width 388 height 23
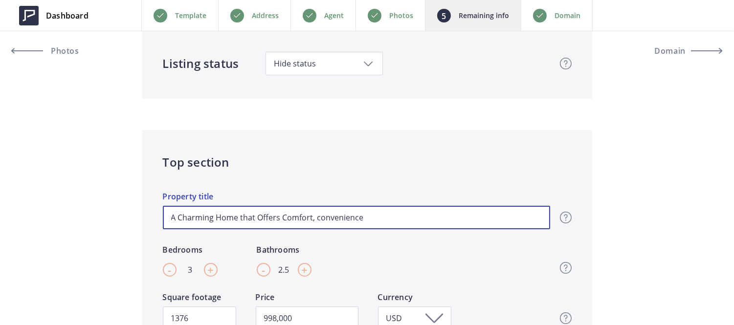
type input "A Charming Home that Offers Comfort, c\onvenience"
type input "998,000"
type input "A Charming Home that Offers Comfort, c\\onvenience"
type input "998,000"
type input "A Charming Home that Offers Comfort, c\onvenience"
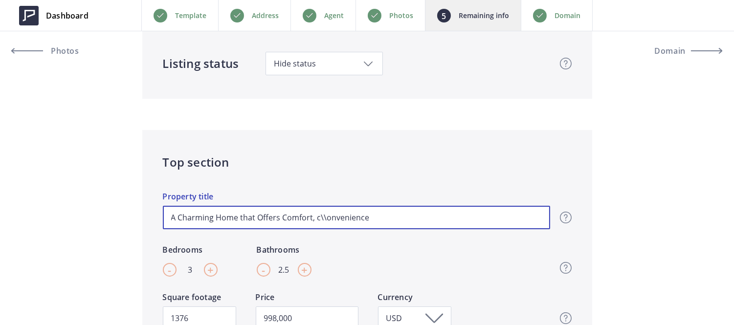
type input "998,000"
type input "A Charming Home that Offers Comfort, convenience"
type input "998,000"
type input "A Charming Home that Offers Comfort, onvenience"
type input "998,000"
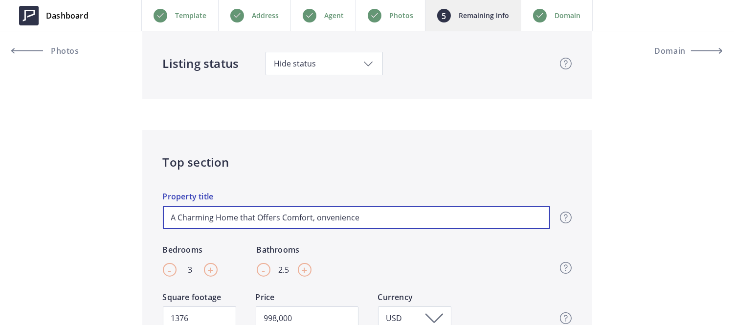
type input "A Charming Home that Offers Comfort,onvenience"
type input "998,000"
type input "A Charming Home that Offers Comfortonvenience"
type input "998,000"
type input "A Charming Home that Offers Comfort onvenience"
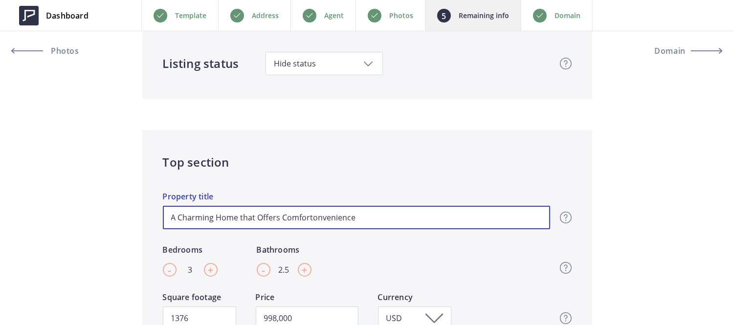
type input "998,000"
type input "A Charming Home that Offers Comfort aonvenience"
type input "998,000"
type input "A Charming Home that Offers Comfort anonvenience"
type input "998,000"
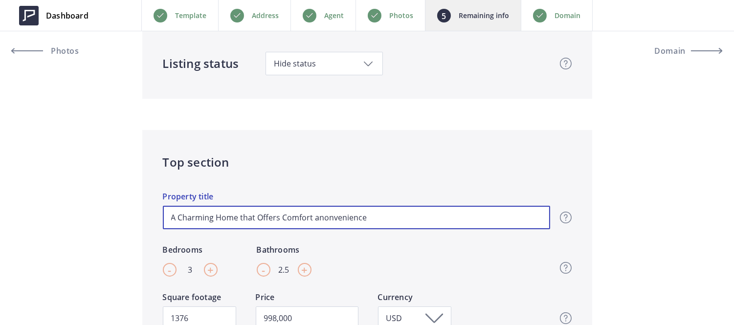
type input "A Charming Home that Offers Comfort andonvenience"
type input "998,000"
type input "A Charming Home that Offers Comfort and onvenience"
type input "998,000"
type input "A Charming Home that Offers Comfort and Convenience"
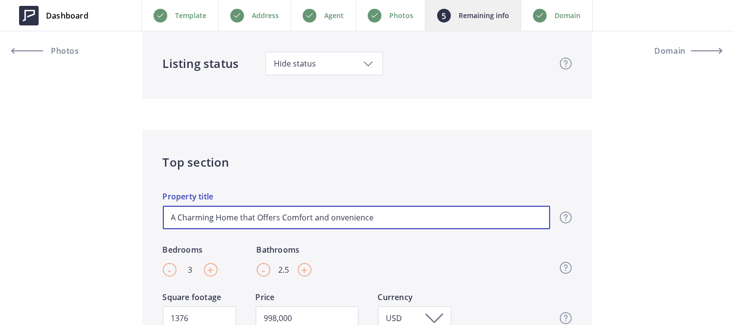
type input "998,000"
type input "A Charming Home that Offers Comfort and Convenience"
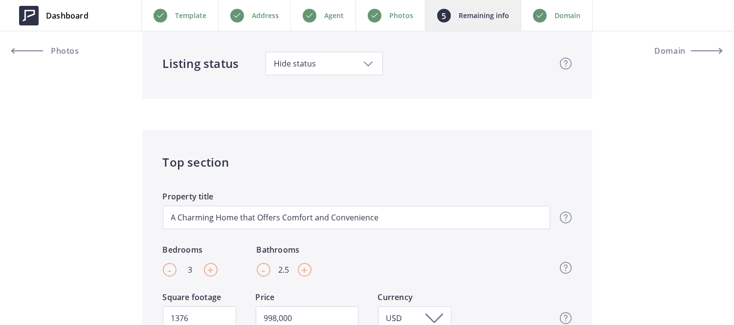
click at [578, 136] on div "Top section A Charming Home that Offers Comfort and Convenience Property title …" at bounding box center [367, 330] width 450 height 400
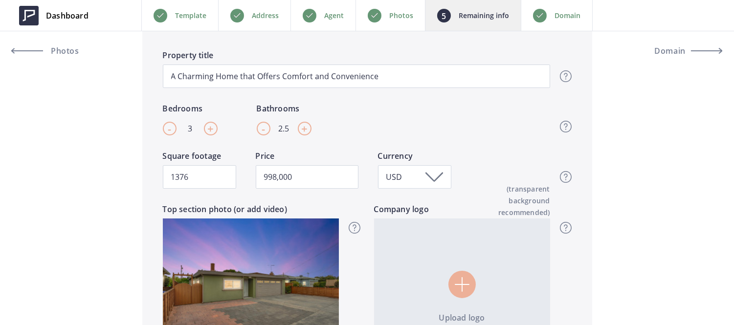
scroll to position [232, 0]
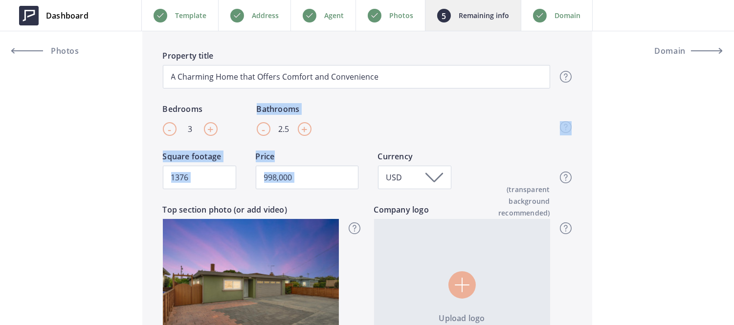
drag, startPoint x: 326, startPoint y: 148, endPoint x: 335, endPoint y: 155, distance: 10.9
click at [335, 155] on div "Top section A Charming Home that Offers Comfort and Convenience Property title …" at bounding box center [367, 189] width 450 height 400
click at [335, 155] on label "Price" at bounding box center [307, 158] width 103 height 15
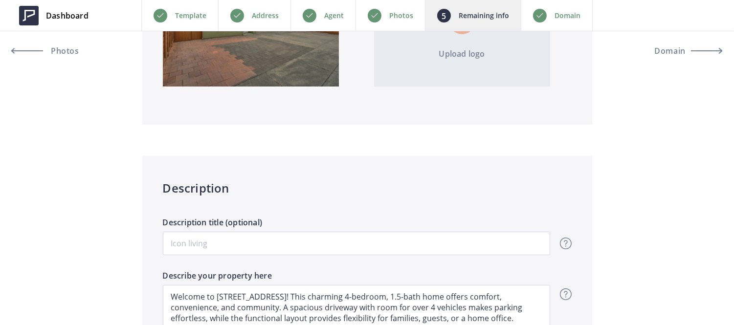
scroll to position [497, 0]
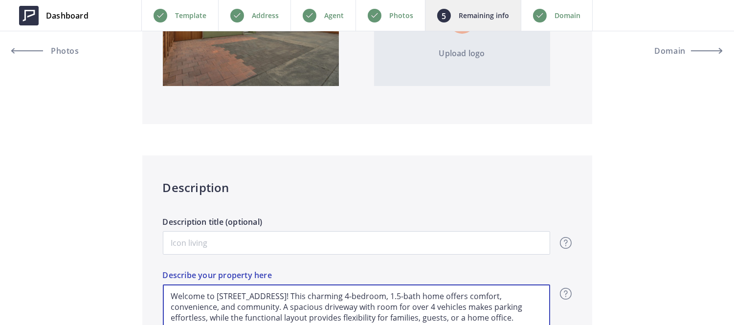
drag, startPoint x: 217, startPoint y: 297, endPoint x: 322, endPoint y: 293, distance: 105.3
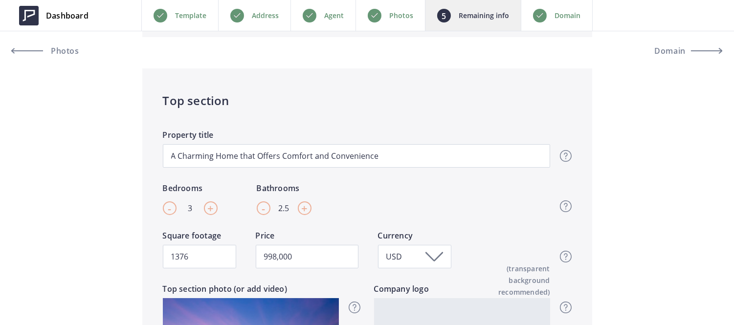
scroll to position [148, 0]
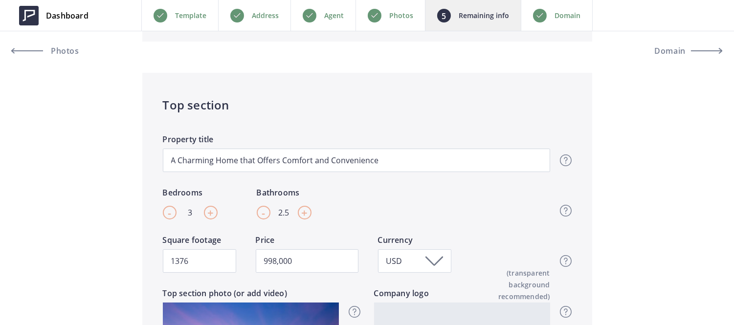
click at [207, 213] on span "+" at bounding box center [210, 213] width 6 height 15
type input "4"
type input "998,000"
click at [281, 213] on input "2.5" at bounding box center [284, 213] width 12 height 14
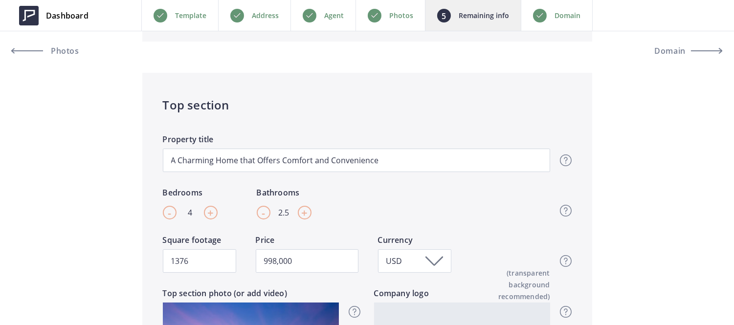
type input "1"
type input "998,000"
type input "1.5"
type input "998,000"
type input "1.5"
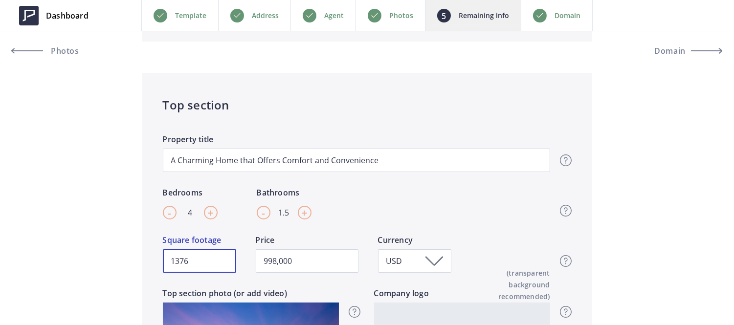
drag, startPoint x: 227, startPoint y: 256, endPoint x: 117, endPoint y: 235, distance: 111.2
paste input ",313"
type input "1,313"
type input "998,000"
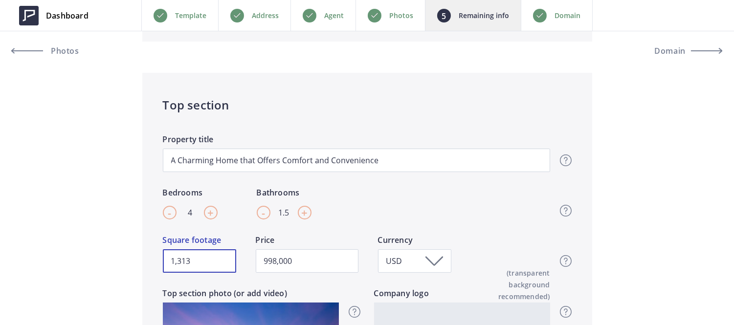
type input "1,313"
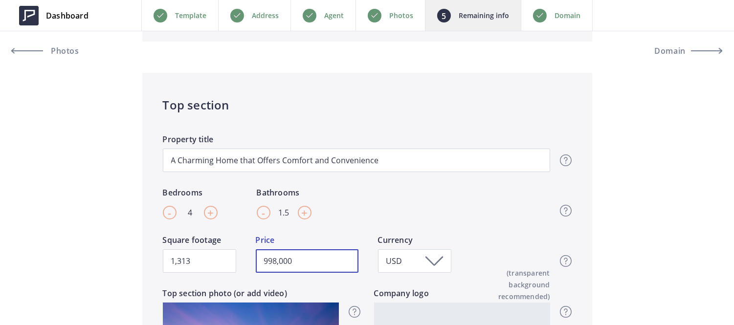
drag, startPoint x: 324, startPoint y: 256, endPoint x: 192, endPoint y: 244, distance: 132.7
click at [192, 244] on div "1,313 Square footage 998,000 Price USD Currency Top section - Square footage & …" at bounding box center [357, 260] width 388 height 53
paste input "579"
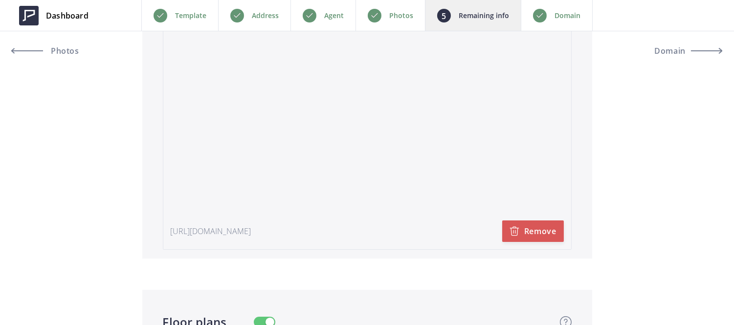
scroll to position [2059, 0]
click at [544, 224] on button "Remove" at bounding box center [534, 228] width 62 height 22
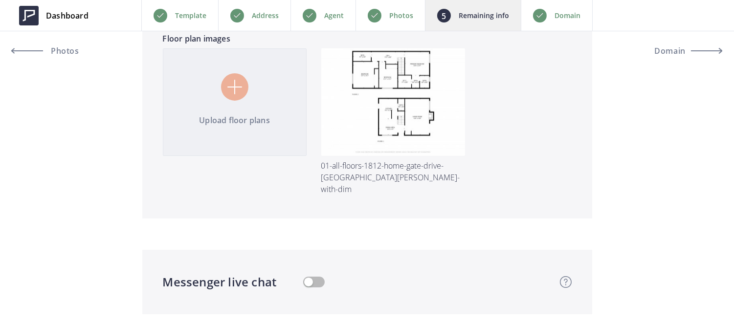
scroll to position [2155, 0]
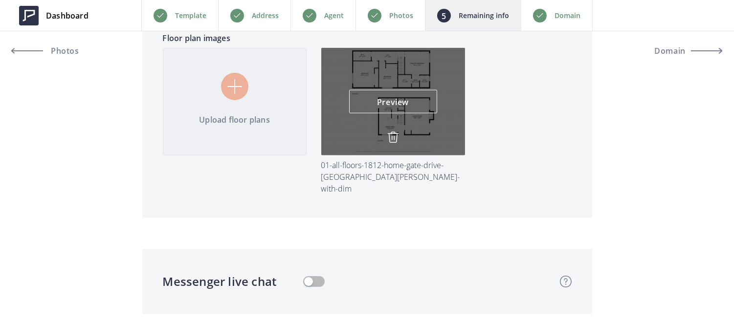
click at [394, 137] on img at bounding box center [394, 138] width 12 height 12
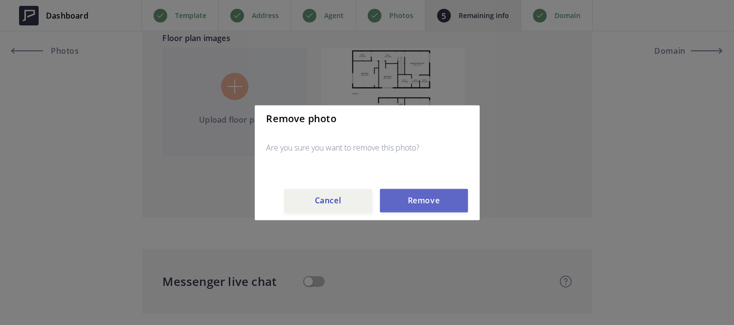
click at [423, 199] on button "Remove" at bounding box center [424, 200] width 88 height 23
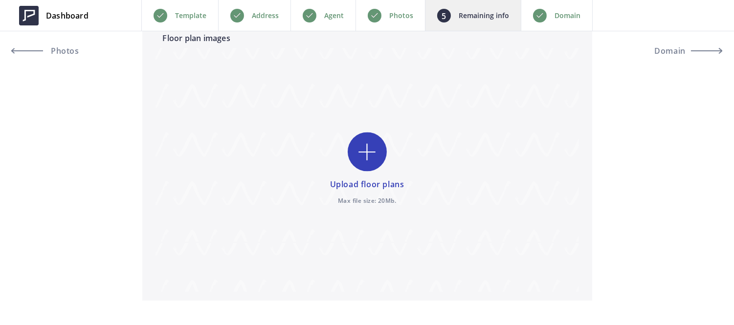
scroll to position [2002, 0]
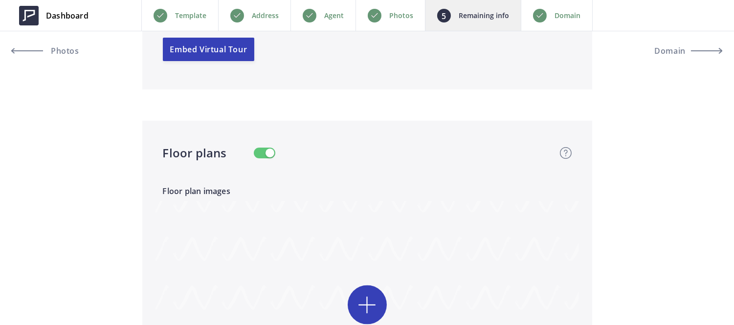
click at [264, 152] on button "button" at bounding box center [265, 153] width 22 height 11
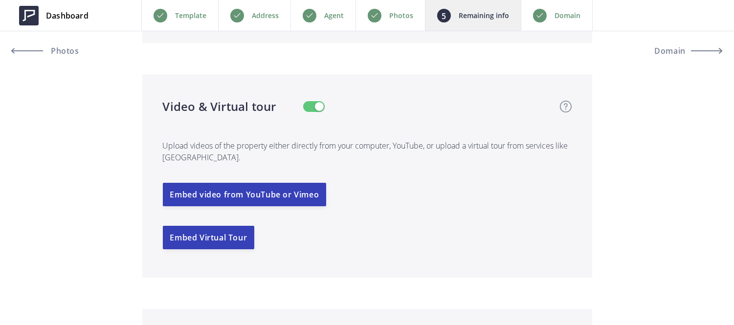
scroll to position [1813, 0]
click at [311, 109] on button "button" at bounding box center [314, 107] width 22 height 11
type input "579,000"
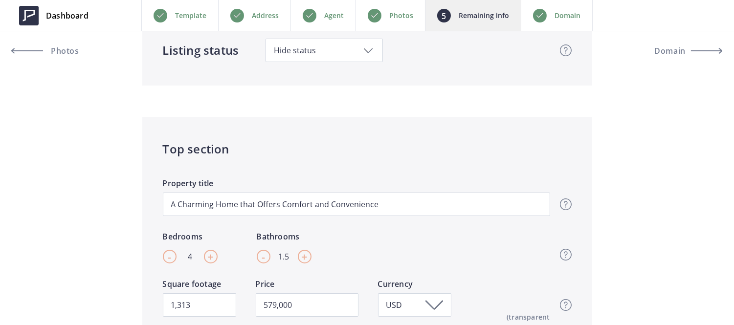
scroll to position [0, 0]
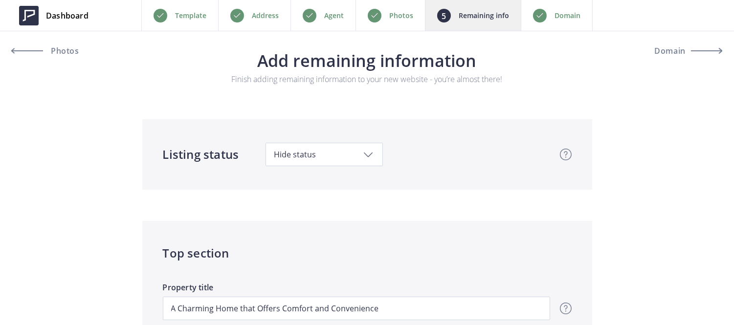
click at [323, 13] on div "Agent" at bounding box center [323, 15] width 65 height 31
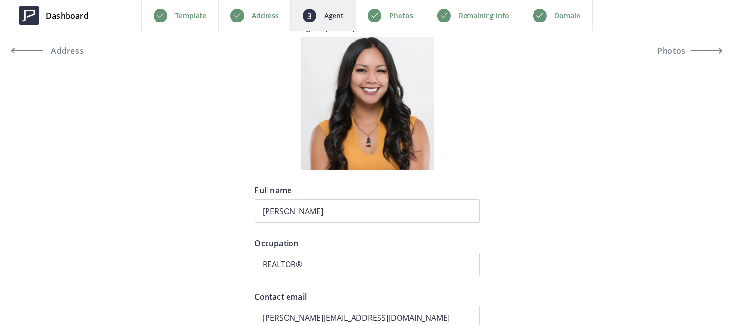
scroll to position [89, 0]
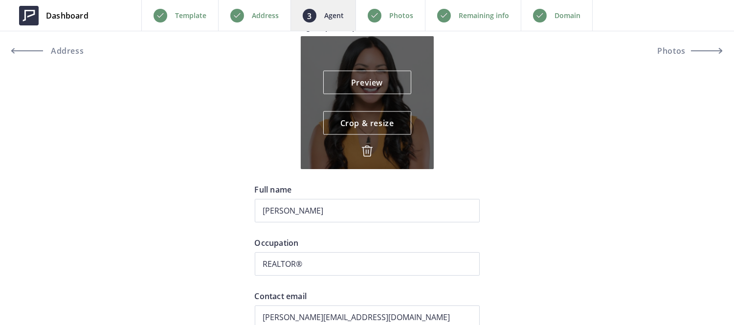
click at [364, 149] on img at bounding box center [368, 151] width 12 height 12
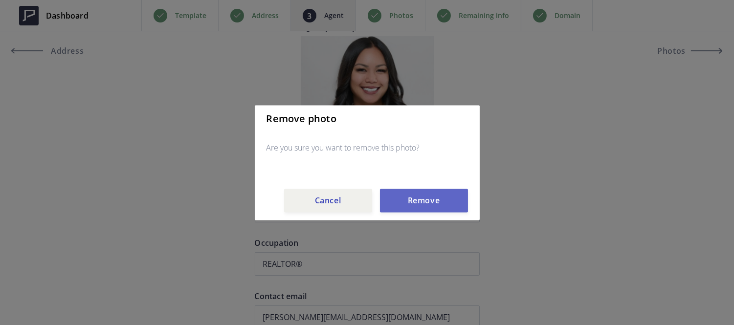
click at [414, 202] on button "Remove" at bounding box center [424, 200] width 88 height 23
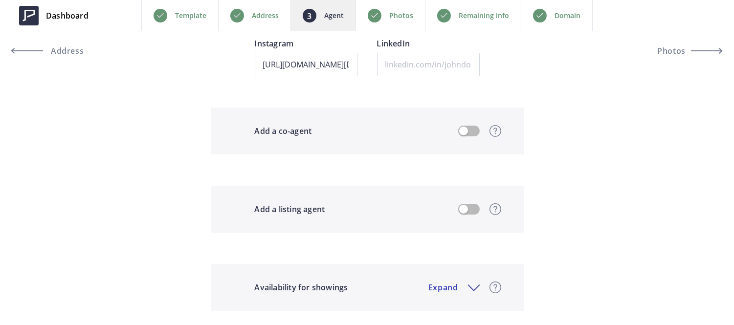
scroll to position [813, 0]
click at [473, 133] on button "button" at bounding box center [469, 131] width 22 height 11
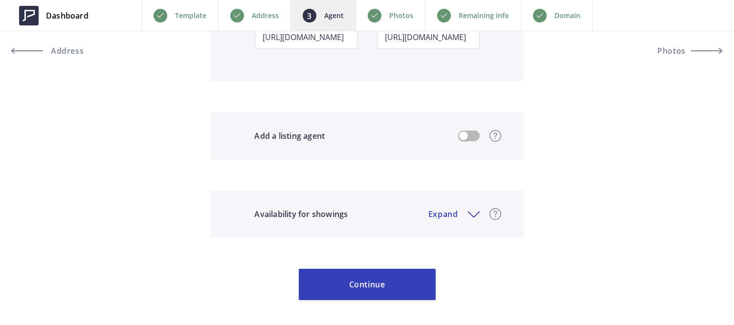
scroll to position [1710, 0]
click at [467, 138] on button "button" at bounding box center [469, 135] width 22 height 11
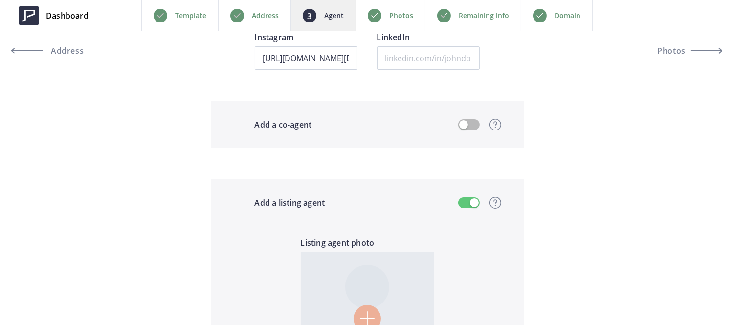
scroll to position [800, 0]
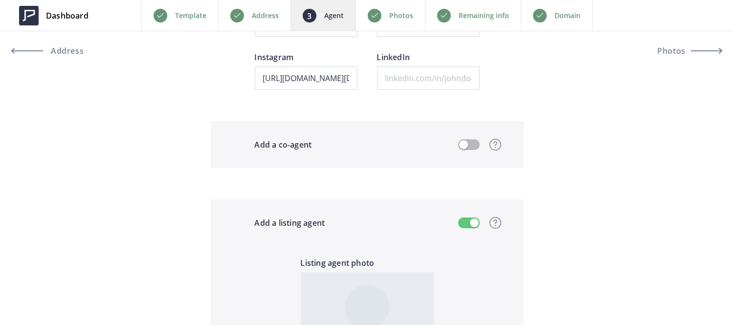
click at [468, 219] on button "button" at bounding box center [469, 223] width 22 height 11
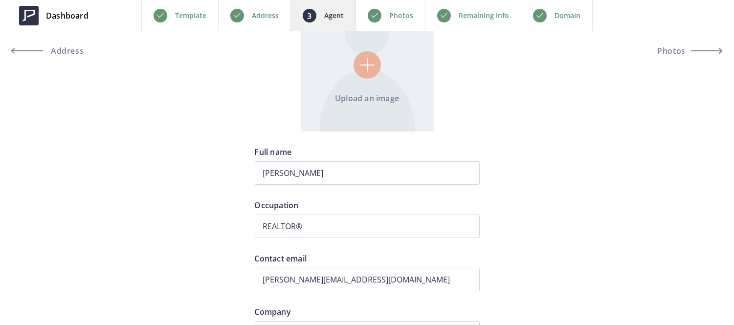
scroll to position [127, 0]
click at [481, 12] on p "Remaining info" at bounding box center [484, 16] width 50 height 12
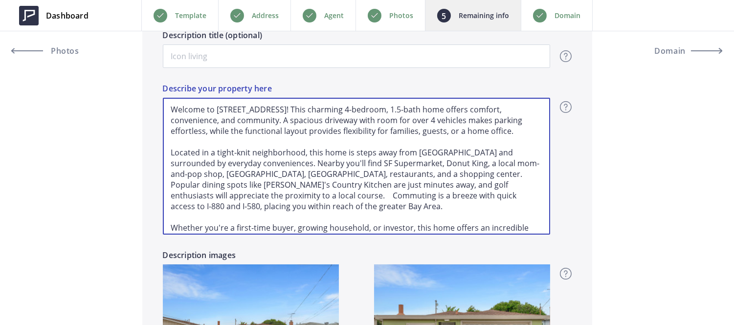
scroll to position [25, 0]
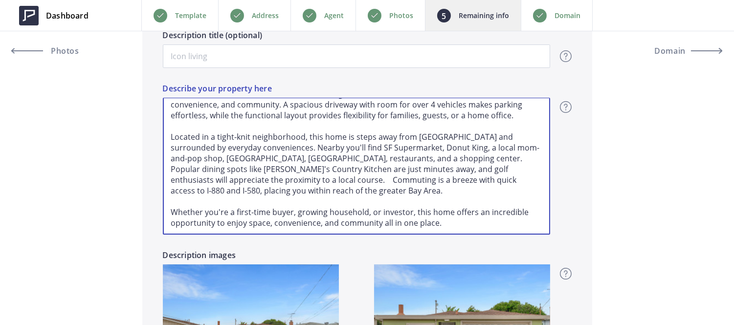
drag, startPoint x: 169, startPoint y: 108, endPoint x: 366, endPoint y: 241, distance: 237.6
click at [366, 241] on div "Welcome to 2867 18th Street in San Pablo! This charming 4-bedroom, 1.5-bath hom…" at bounding box center [357, 166] width 388 height 167
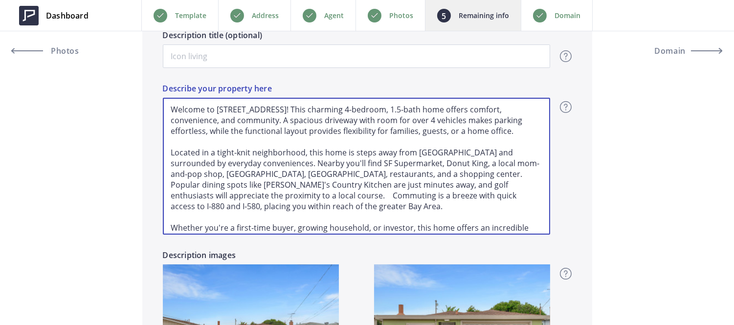
drag, startPoint x: 445, startPoint y: 224, endPoint x: 121, endPoint y: 90, distance: 351.0
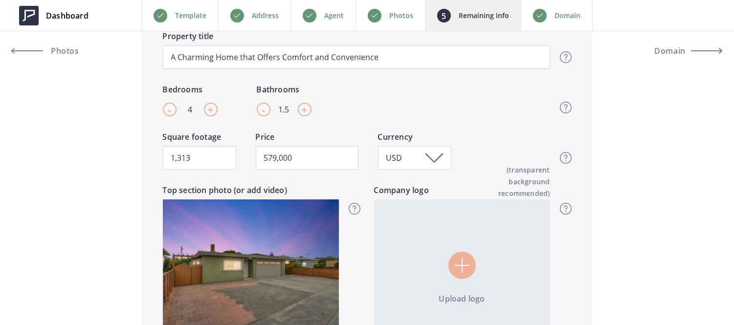
scroll to position [251, 0]
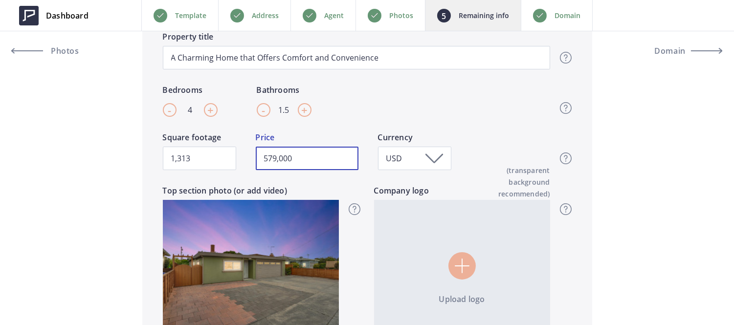
click at [308, 165] on input "579,000" at bounding box center [307, 158] width 103 height 23
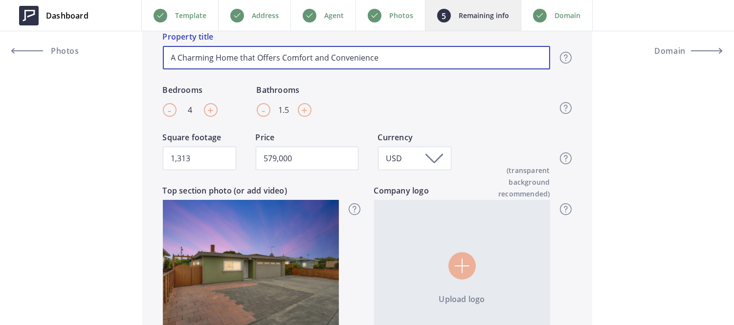
click at [397, 55] on input "A Charming Home that Offers Comfort and Convenience" at bounding box center [357, 57] width 388 height 23
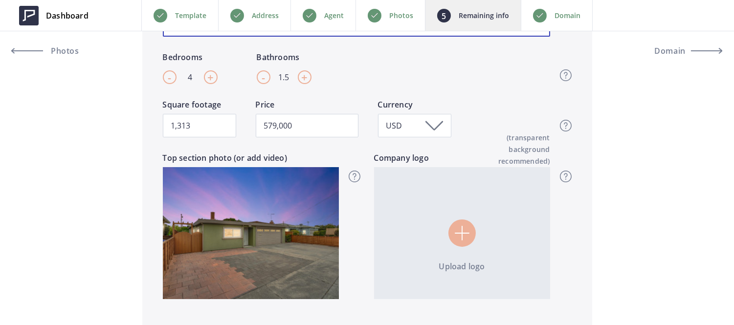
scroll to position [203, 0]
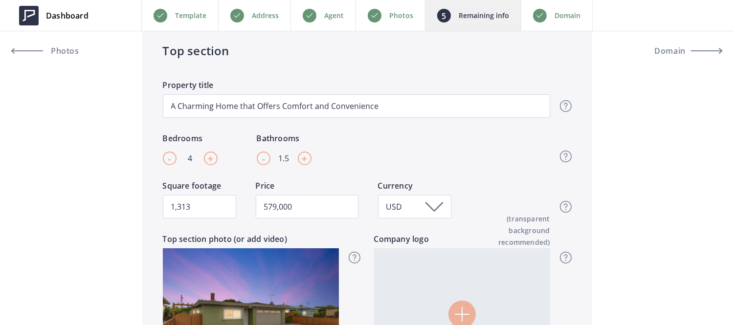
click at [324, 25] on div "Agent" at bounding box center [323, 15] width 65 height 31
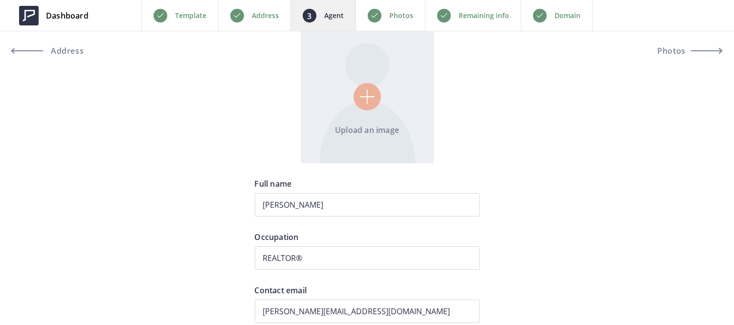
scroll to position [98, 0]
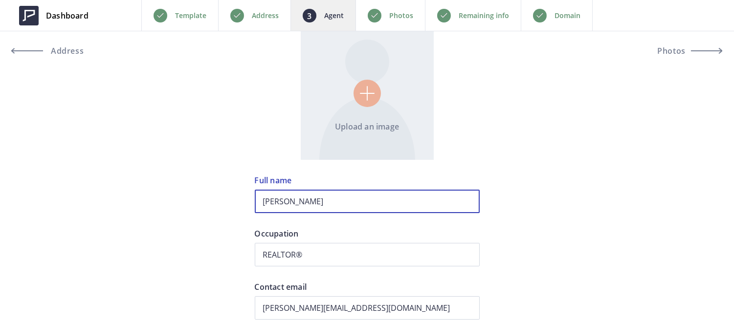
drag, startPoint x: 375, startPoint y: 203, endPoint x: 194, endPoint y: 109, distance: 203.5
type input "[PERSON_NAME]"
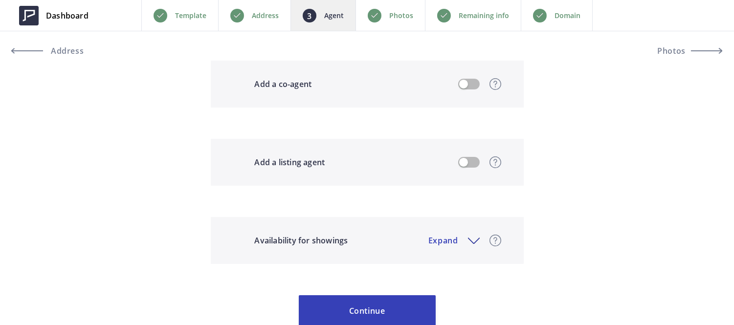
scroll to position [853, 0]
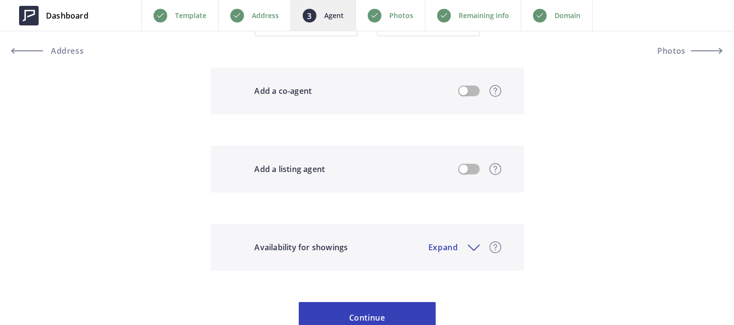
click at [467, 90] on button "button" at bounding box center [469, 91] width 22 height 11
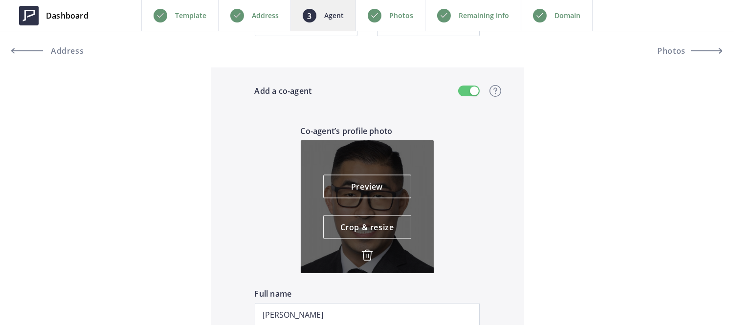
click at [368, 250] on img at bounding box center [368, 256] width 12 height 12
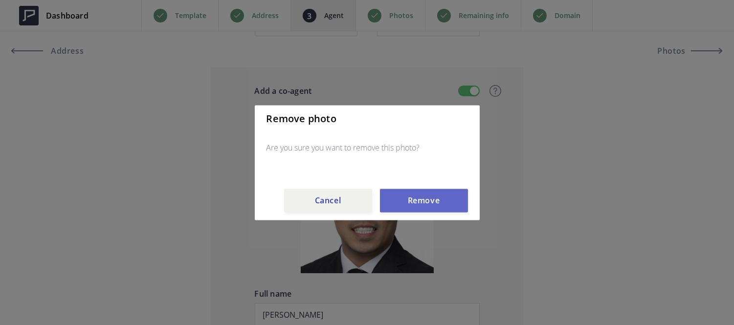
click at [431, 203] on button "Remove" at bounding box center [424, 200] width 88 height 23
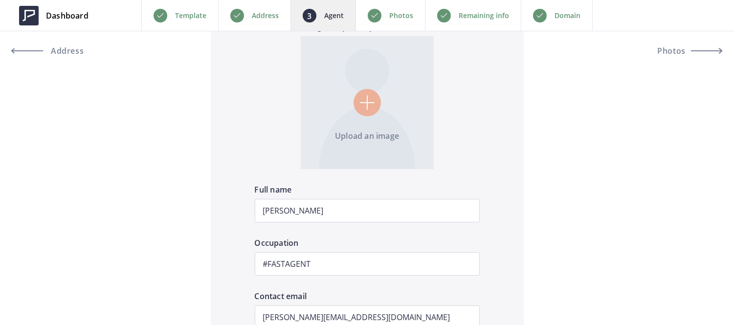
scroll to position [958, 0]
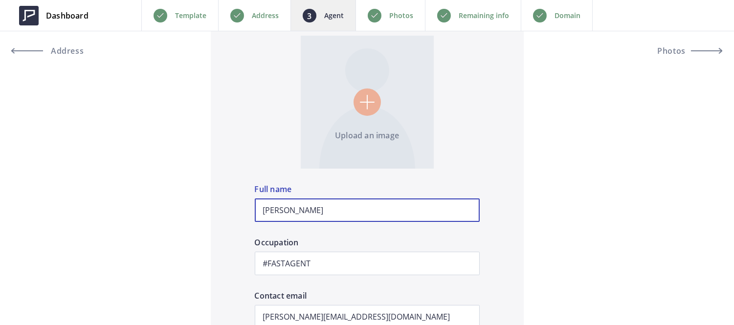
drag, startPoint x: 345, startPoint y: 206, endPoint x: 189, endPoint y: 111, distance: 183.2
click at [189, 111] on div "Upload an image Agent profile photo Angelica Franco Full name REALTOR® Occupati…" at bounding box center [367, 102] width 734 height 1900
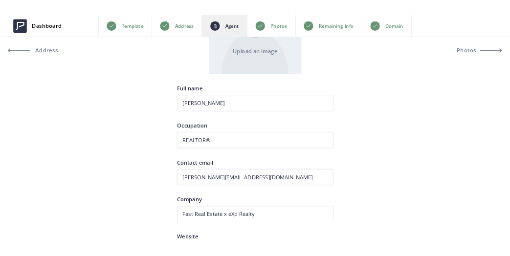
scroll to position [172, 0]
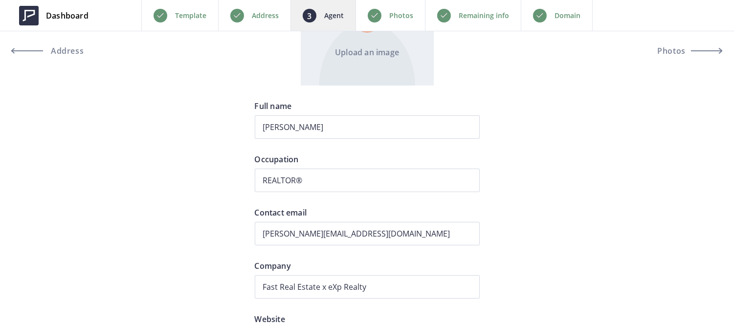
type input "ROXANNE ADAMS"
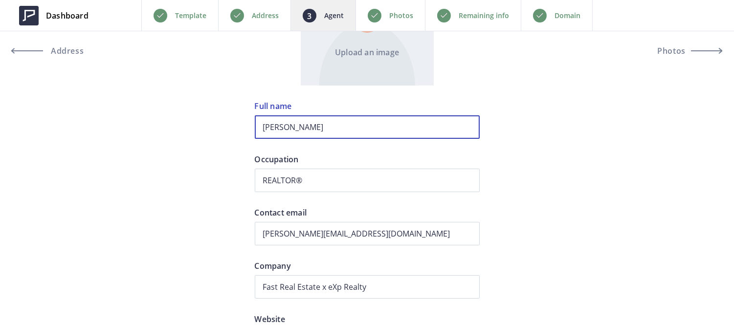
drag, startPoint x: 189, startPoint y: 111, endPoint x: 383, endPoint y: 115, distance: 193.8
click at [383, 115] on input "Angelica Franco" at bounding box center [367, 126] width 225 height 23
type input "ANGELICA FRANCO"
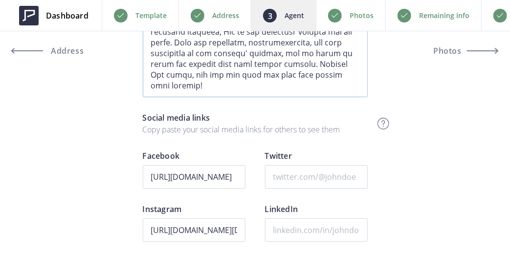
scroll to position [651, 0]
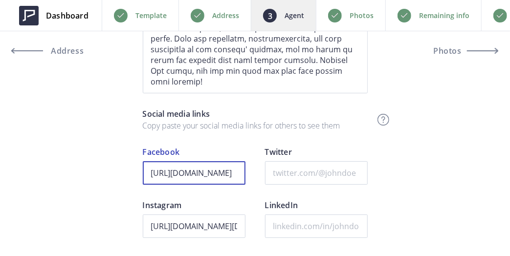
click at [222, 172] on input "https://www.facebook.com/jenoukhomes/" at bounding box center [194, 172] width 103 height 23
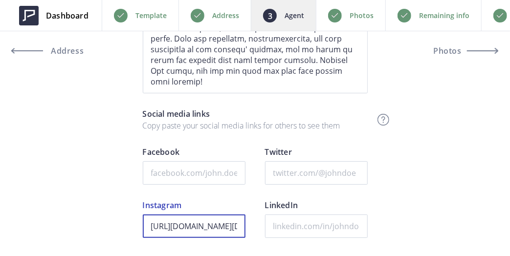
click at [223, 221] on input "https://www.instagram.com/jen.ouk/?hl=en" at bounding box center [194, 226] width 103 height 23
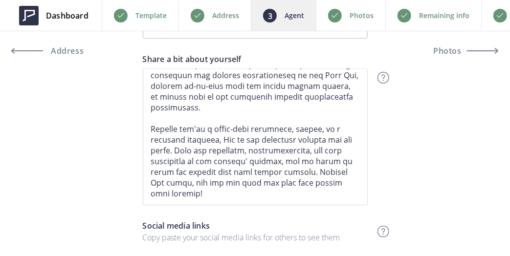
scroll to position [538, 0]
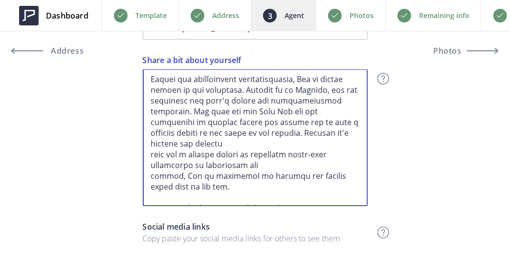
drag, startPoint x: 208, startPoint y: 198, endPoint x: 142, endPoint y: 56, distance: 156.7
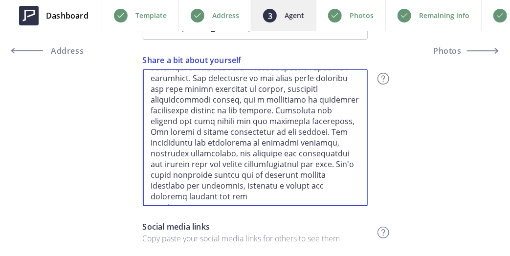
type textarea "Top Producer 4 years in a Row for the #1 Reviewed Team in Zillow Meet Jen, your…"
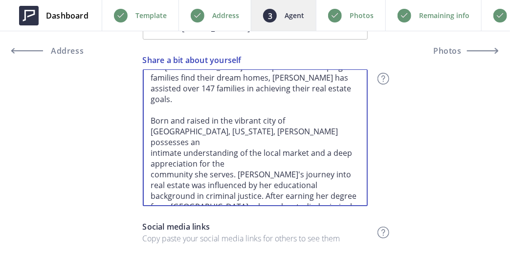
scroll to position [0, 0]
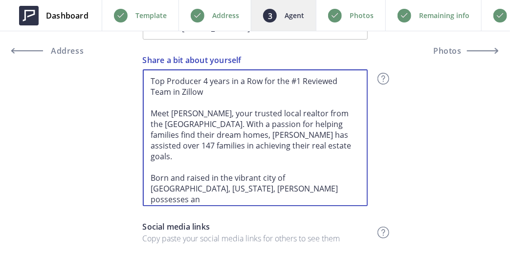
drag, startPoint x: 346, startPoint y: 195, endPoint x: 126, endPoint y: 32, distance: 274.3
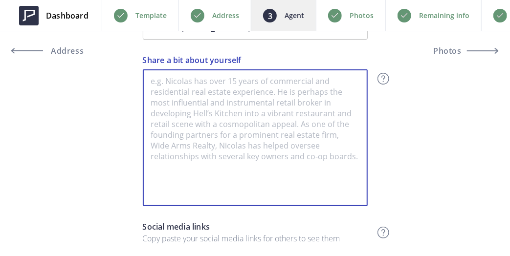
paste textarea "She is a highly motivated, experienced, and reliable Realtor in Southern Califo…"
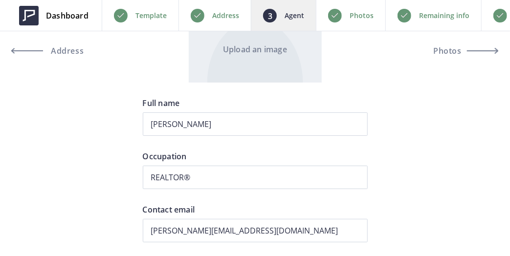
scroll to position [175, 0]
type textarea "She is a highly motivated, experienced, and reliable Realtor in Southern Califo…"
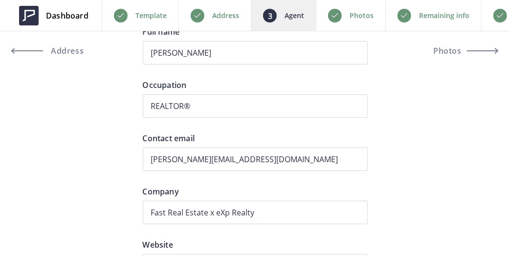
scroll to position [250, 0]
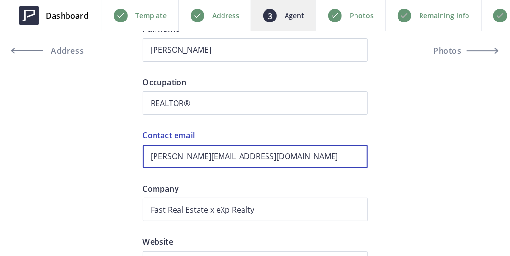
click at [223, 157] on input "jenouk@fastagents.com" at bounding box center [255, 156] width 225 height 23
paste input "Roxanneadams1@gmail"
type input "roxanneadams1@gmail.com"
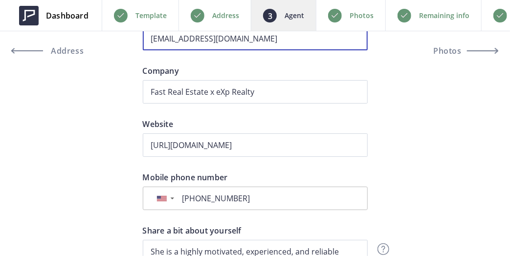
scroll to position [369, 0]
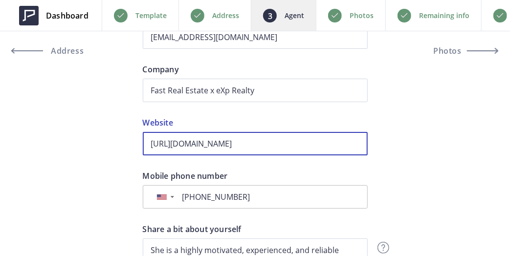
click at [329, 136] on input "https://jenoukhomes.com/" at bounding box center [255, 143] width 225 height 23
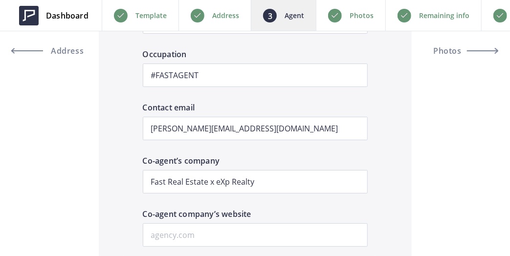
scroll to position [1147, 0]
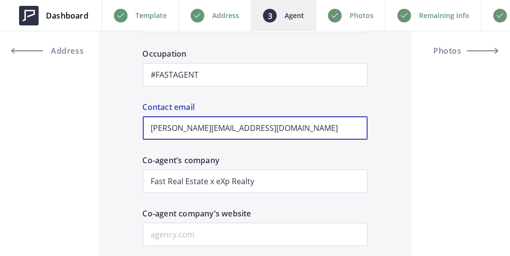
click at [294, 132] on input "kenny@fastagents.com" at bounding box center [255, 127] width 225 height 23
paste input "Roxanneadams1@gmail"
click at [294, 132] on input "Roxanneadams1@gmail.com" at bounding box center [255, 127] width 225 height 23
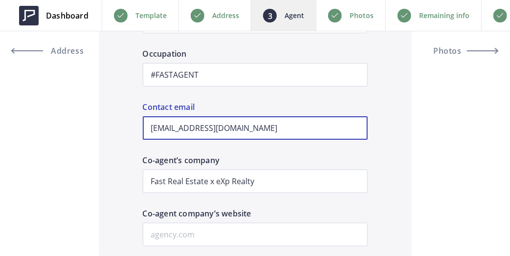
click at [156, 132] on input "Roxanneadams1@gmail.com" at bounding box center [255, 127] width 225 height 23
type input "roxanneadams1@gmail.com"
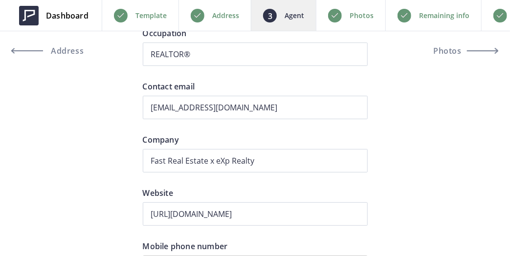
scroll to position [200, 0]
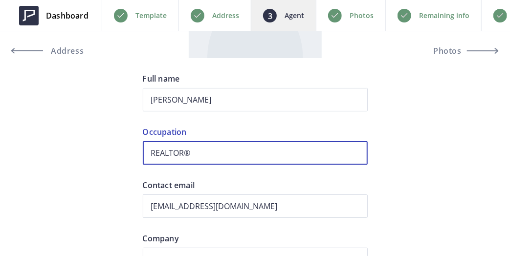
click at [213, 154] on input "REALTOR®" at bounding box center [255, 152] width 225 height 23
paste input "DRE 02221895"
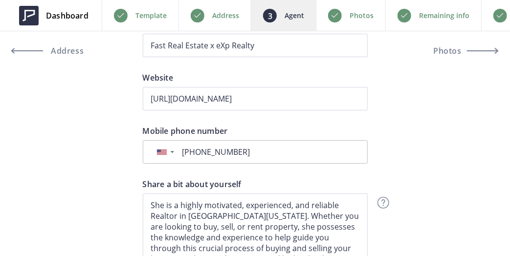
scroll to position [414, 0]
type input "REALTOR® DRE 02221895"
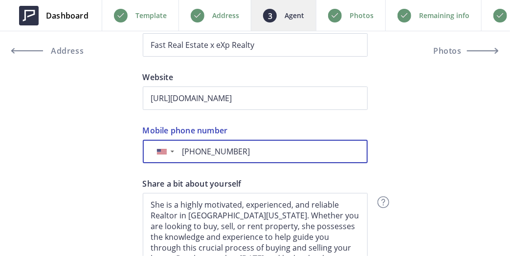
drag, startPoint x: 192, startPoint y: 149, endPoint x: 284, endPoint y: 149, distance: 92.5
click at [284, 149] on input "+1 510-978-0428" at bounding box center [269, 151] width 181 height 11
type input "+1 415-316-4480"
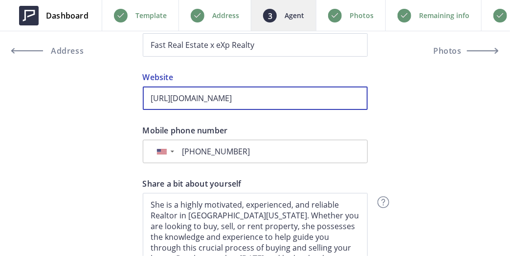
click at [301, 106] on input "https://jenoukhomes.com/" at bounding box center [255, 98] width 225 height 23
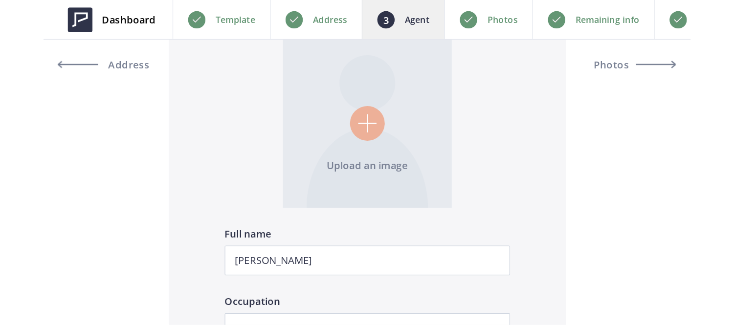
scroll to position [964, 0]
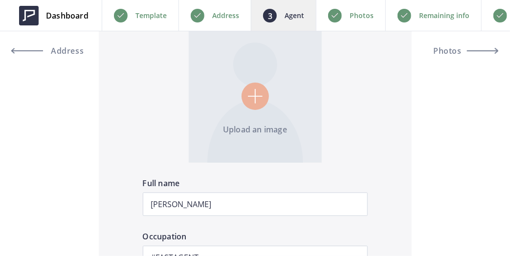
click at [256, 87] on input "file" at bounding box center [255, 96] width 133 height 133
type input "C:\fakepath\ec6f365da06bdfec63432f212c103605-h_l.jpg"
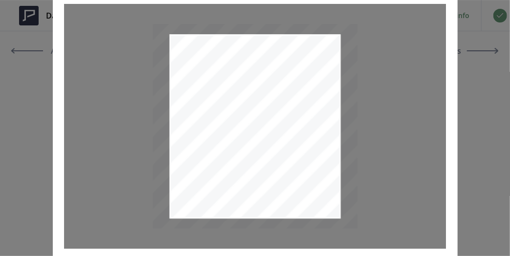
type input "1.5708"
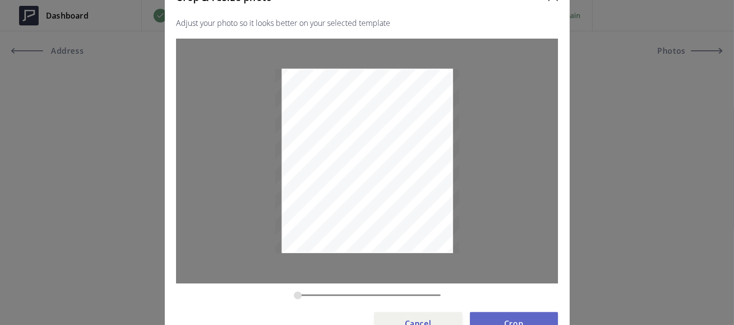
click at [525, 324] on button "Crop" at bounding box center [514, 323] width 88 height 23
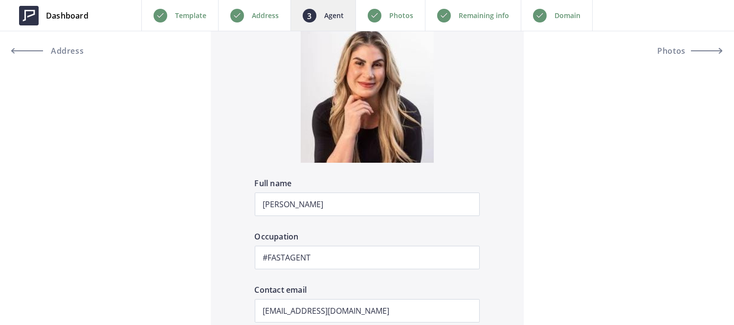
drag, startPoint x: 564, startPoint y: 157, endPoint x: 520, endPoint y: 171, distance: 46.4
click at [520, 171] on div "Upload an image Agent profile photo ANGELICA FRANCO Full name REALTOR® DRE 0222…" at bounding box center [367, 96] width 734 height 1900
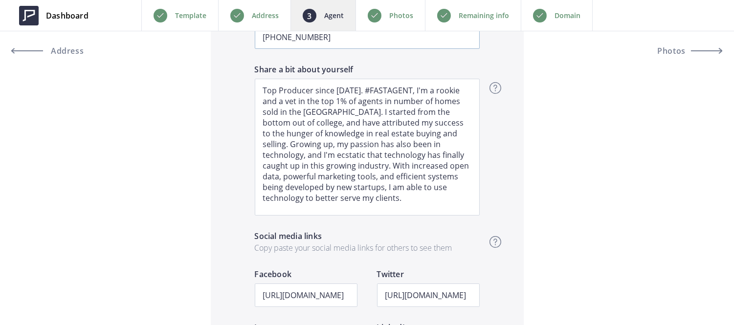
scroll to position [1405, 0]
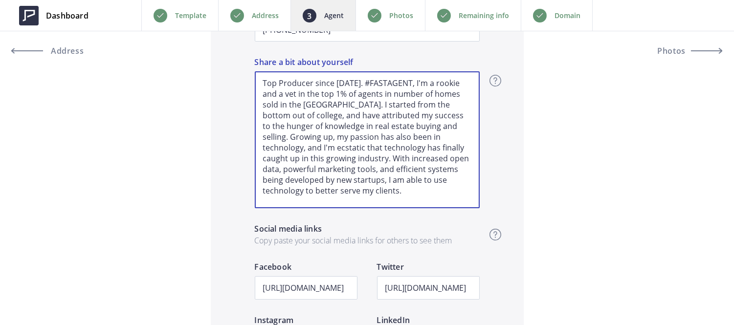
drag, startPoint x: 302, startPoint y: 203, endPoint x: 221, endPoint y: 45, distance: 177.3
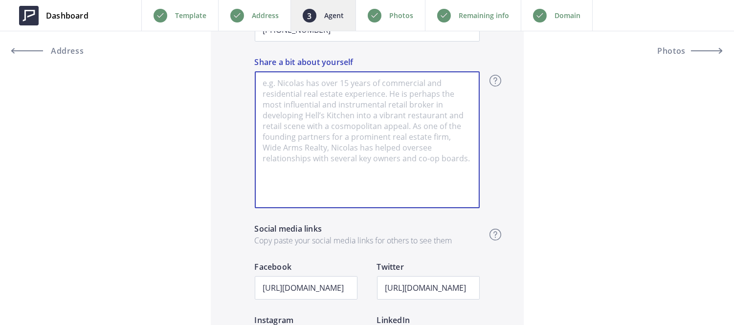
scroll to position [1555, 0]
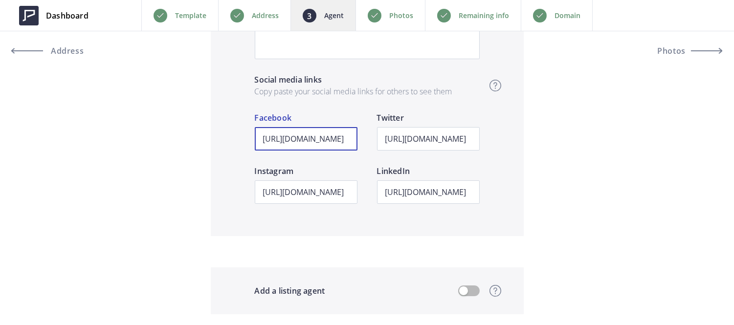
click at [305, 139] on input "https://www.instagram.com/kenny_fast/" at bounding box center [306, 138] width 103 height 23
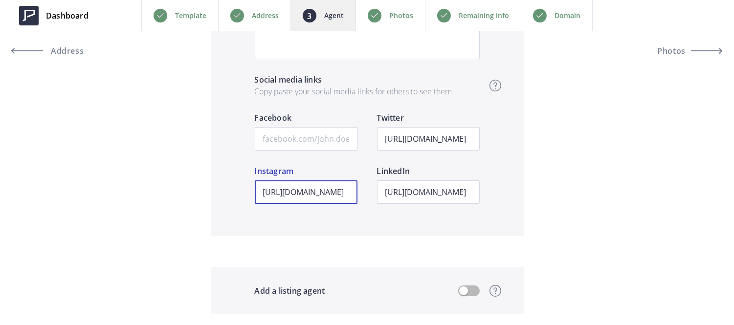
click at [316, 201] on input "https://www.instagram.com/kenny_fast/" at bounding box center [306, 192] width 103 height 23
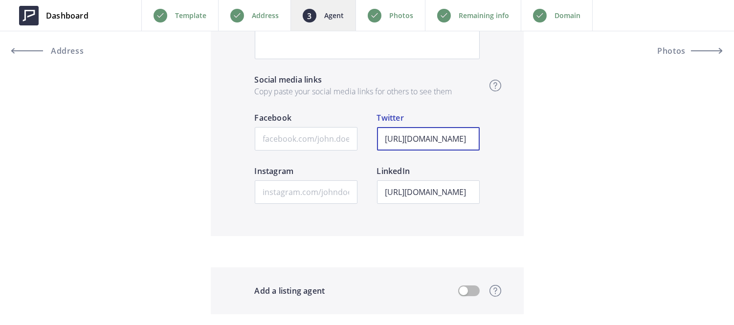
click at [441, 140] on input "https://twitter.com/i/flow/login?redirect_after_login=%2Ffastagent" at bounding box center [428, 138] width 103 height 23
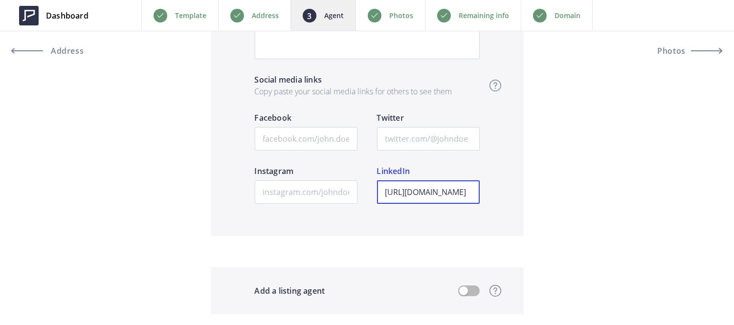
click at [457, 189] on input "https://www.linkedin.com/in/fastagent" at bounding box center [428, 192] width 103 height 23
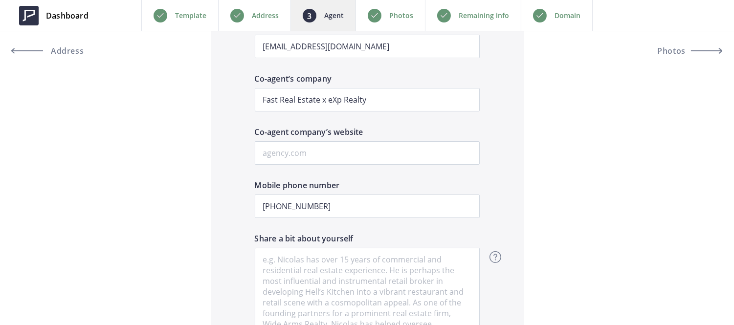
scroll to position [1229, 0]
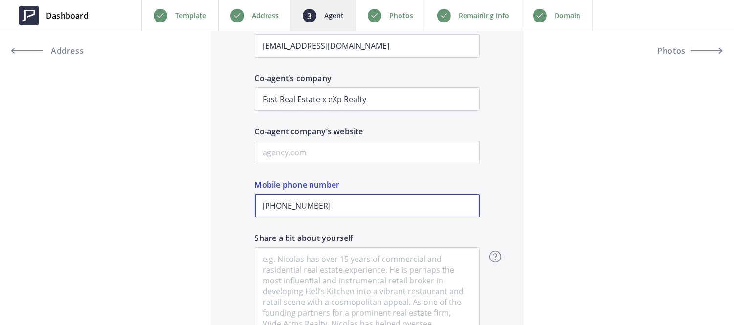
drag, startPoint x: 274, startPoint y: 206, endPoint x: 371, endPoint y: 187, distance: 98.6
click at [371, 187] on div "+1 510-927-0711 Mobile phone number" at bounding box center [367, 205] width 225 height 53
paste input "(510) 815-0356"
click at [278, 206] on input "+1 (510) 815-0356" at bounding box center [367, 205] width 225 height 23
click at [288, 205] on input "+1 510) 815-0356" at bounding box center [367, 205] width 225 height 23
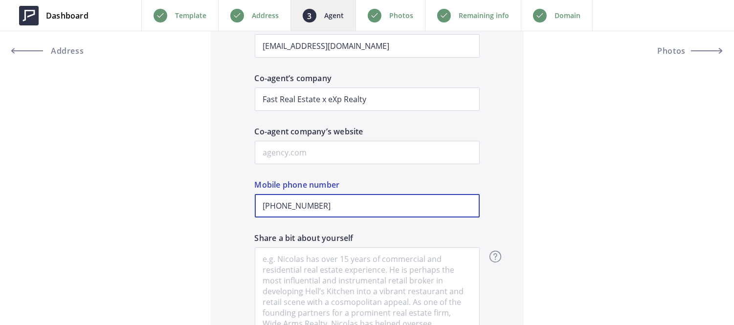
click at [305, 206] on input "+1 510 815-0356" at bounding box center [367, 205] width 225 height 23
click at [292, 206] on input "+1 510 815-0356" at bounding box center [367, 205] width 225 height 23
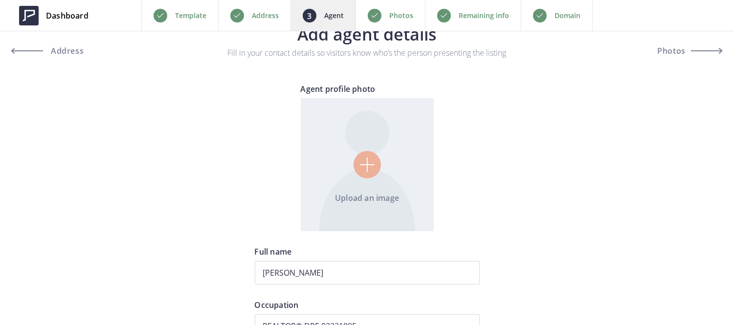
scroll to position [26, 0]
type input "+1 510-815-0356"
click at [367, 168] on input "file" at bounding box center [367, 165] width 133 height 133
type input "C:\fakepath\Untitled design (11).png"
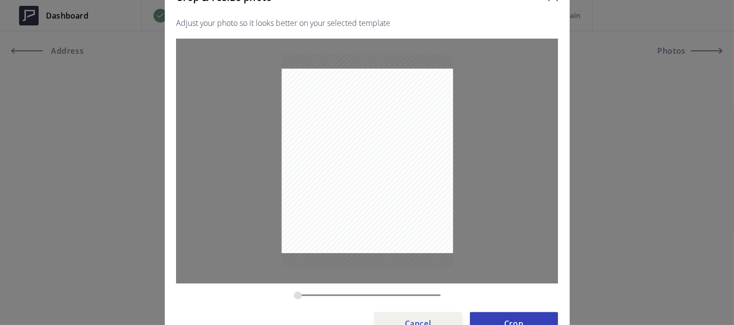
drag, startPoint x: 345, startPoint y: 296, endPoint x: 268, endPoint y: 290, distance: 78.0
click at [294, 291] on input "zoom" at bounding box center [367, 295] width 147 height 9
click at [268, 290] on div at bounding box center [368, 173] width 382 height 269
type input "0.3241"
drag, startPoint x: 366, startPoint y: 183, endPoint x: 366, endPoint y: 188, distance: 5.4
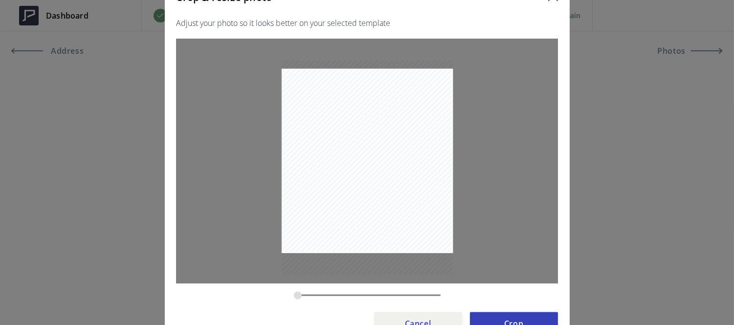
click at [366, 188] on div at bounding box center [366, 167] width 171 height 214
click at [478, 317] on button "Crop" at bounding box center [514, 323] width 88 height 23
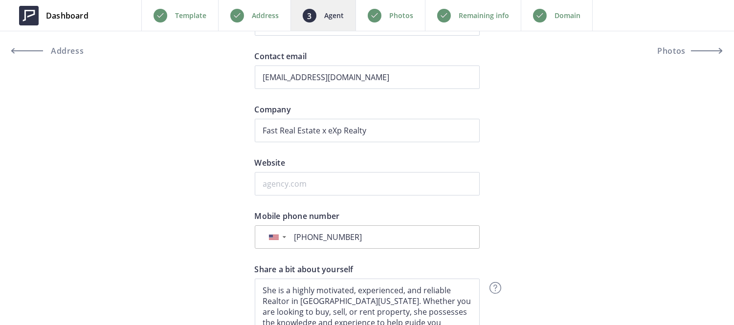
scroll to position [329, 0]
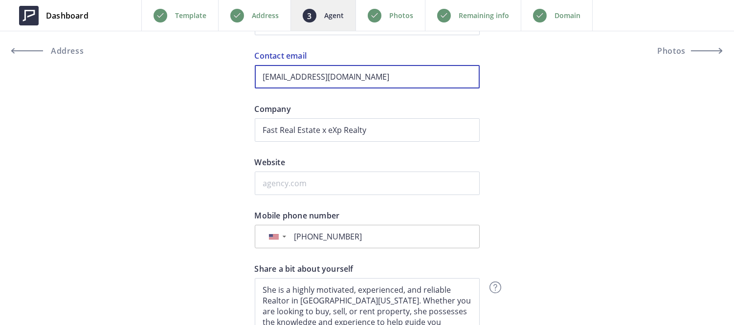
click at [317, 76] on input "roxanneadams1@gmail.com" at bounding box center [367, 76] width 225 height 23
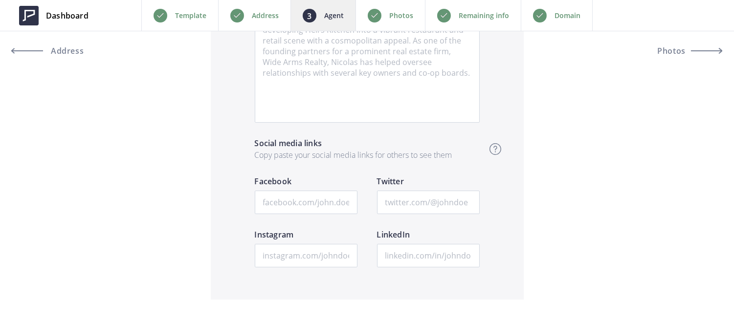
scroll to position [1491, 0]
type input "angelica@fastagents.com"
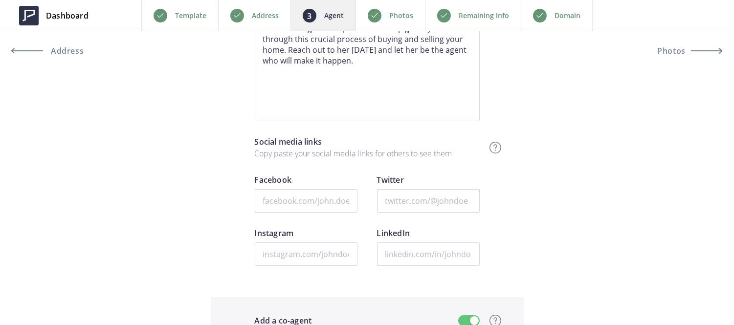
scroll to position [624, 0]
click at [334, 252] on input "Instagram" at bounding box center [306, 253] width 103 height 23
paste input "https://www.instagram.com/francoangelica_/"
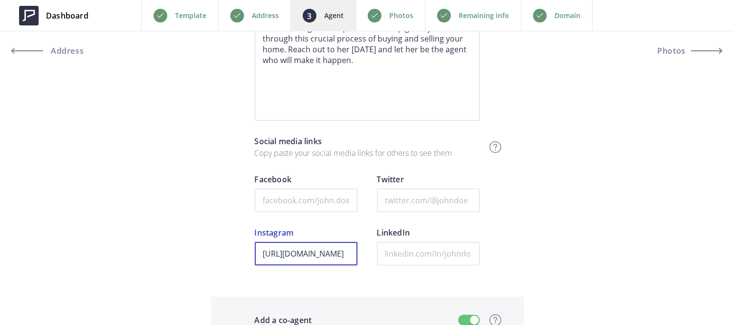
scroll to position [0, 77]
type input "https://www.instagram.com/francoangelica_/"
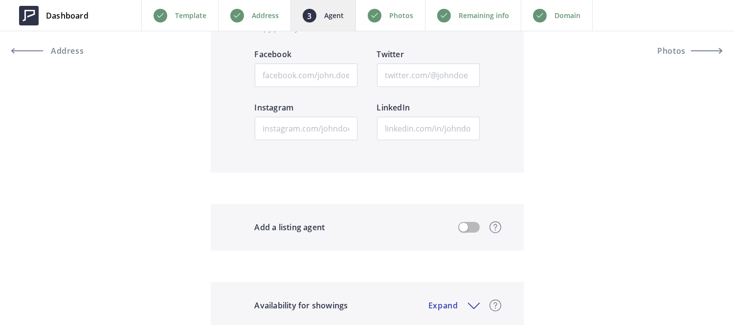
scroll to position [1629, 0]
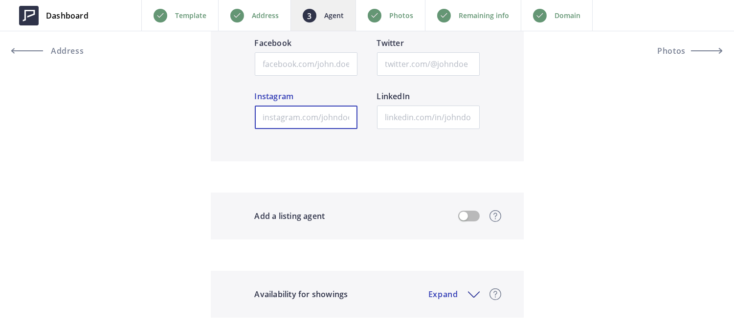
click at [310, 116] on input "text" at bounding box center [306, 117] width 103 height 23
paste input "https://www.instagram.com/roxanne_sold_it/?hl=en"
type input "https://www.instagram.com/roxanne_sold_it/?hl=en"
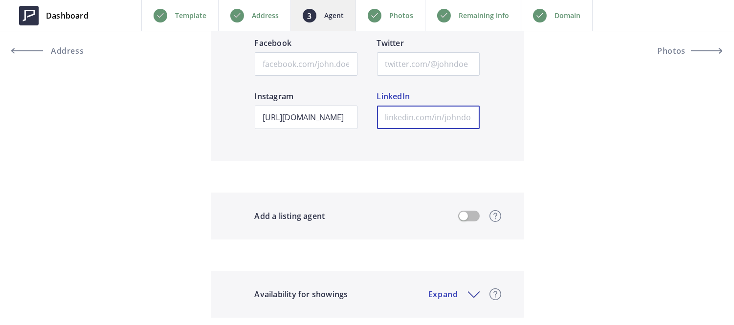
click at [416, 128] on input "text" at bounding box center [428, 117] width 103 height 23
paste input "https://www.linkedin.com/in/roxanne-adams-a5a99a36"
type input "https://www.linkedin.com/in/roxanne-adams-a5a99a36"
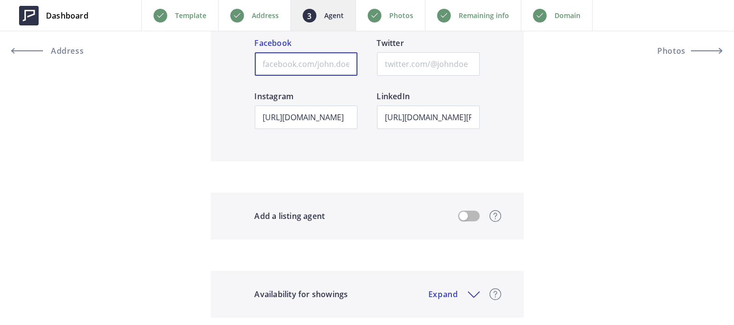
click at [320, 71] on input "text" at bounding box center [306, 63] width 103 height 23
paste input "https://www.facebook.com/roxannemadams/"
type input "https://www.facebook.com/roxannemadams/"
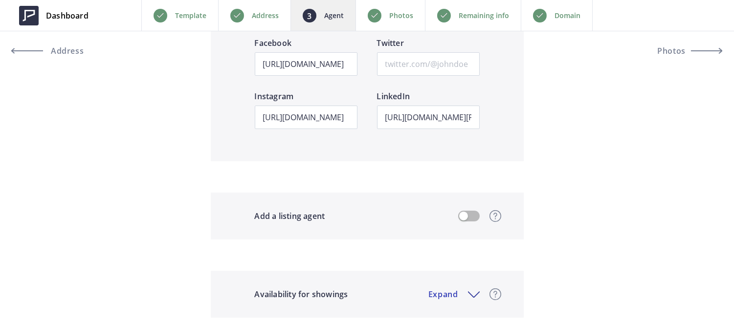
click at [450, 19] on div "Remaining info" at bounding box center [473, 15] width 96 height 31
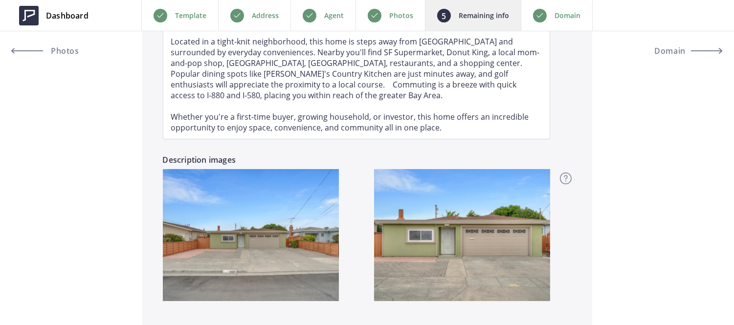
scroll to position [780, 0]
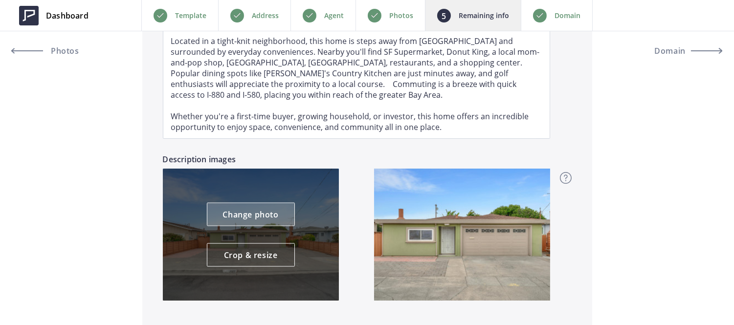
click at [233, 208] on link "Change photo" at bounding box center [251, 214] width 88 height 23
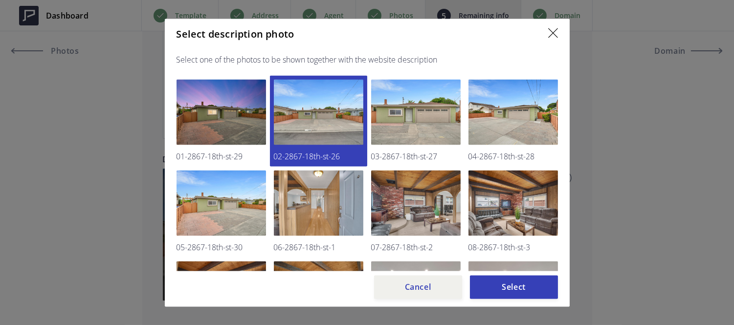
scroll to position [50, 0]
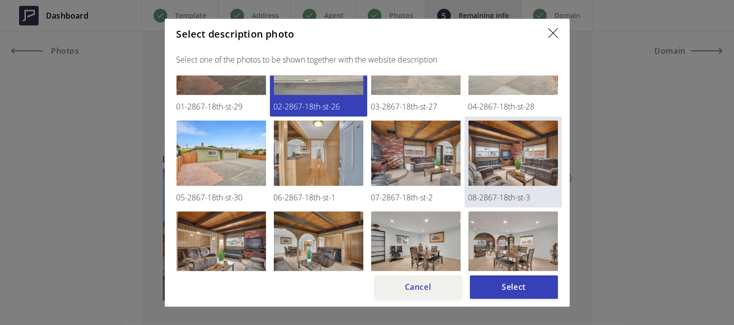
click at [509, 163] on img at bounding box center [514, 153] width 90 height 66
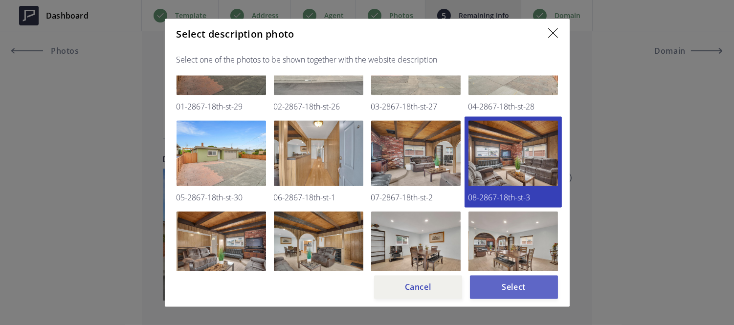
click at [502, 292] on button "Select" at bounding box center [514, 286] width 88 height 23
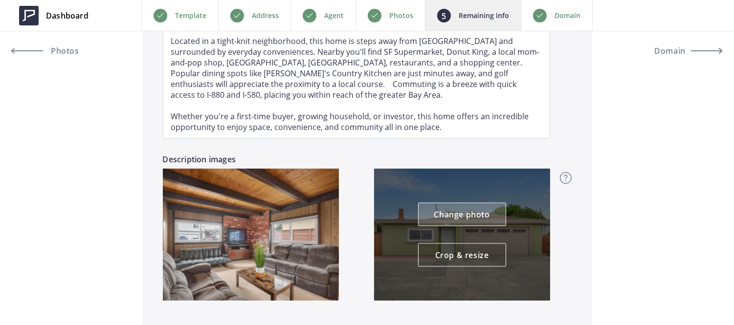
click at [457, 215] on link "Change photo" at bounding box center [462, 214] width 88 height 23
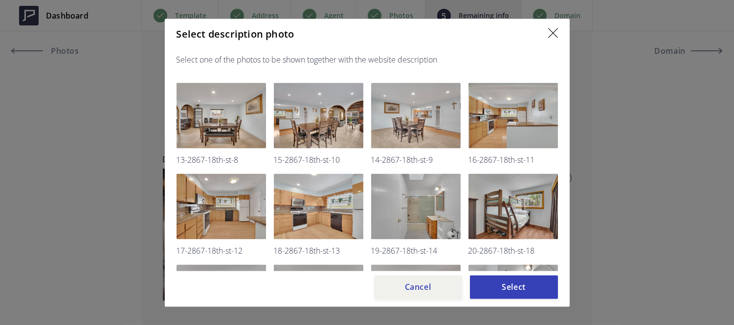
scroll to position [271, 0]
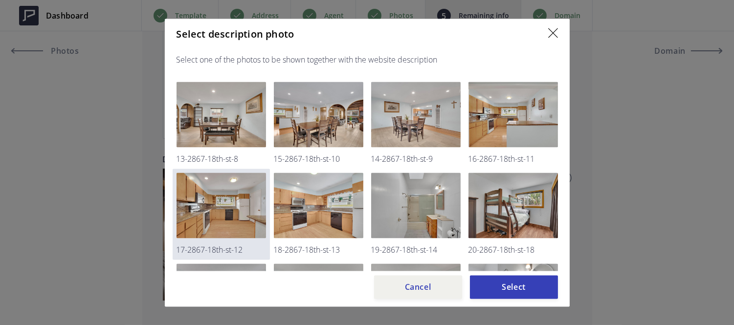
click at [264, 194] on img at bounding box center [222, 206] width 90 height 66
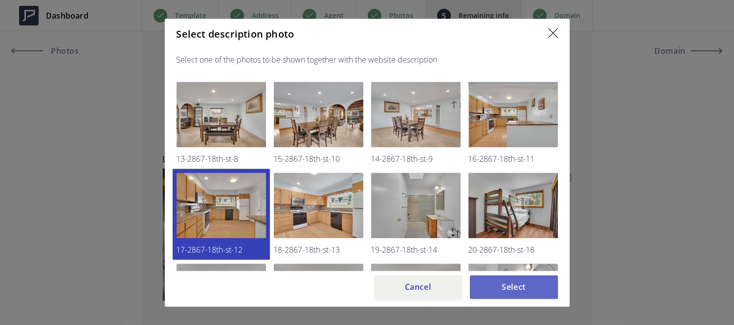
click at [500, 285] on button "Select" at bounding box center [514, 286] width 88 height 23
type input "579,000"
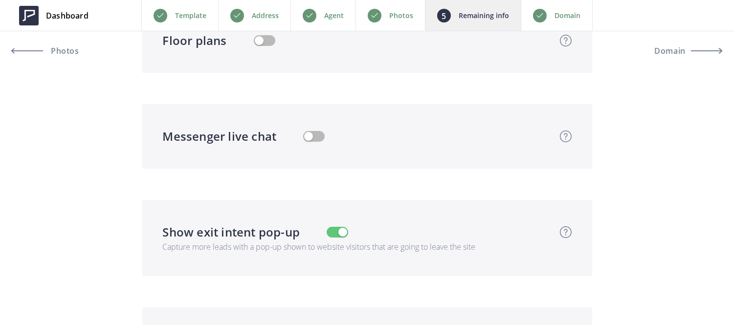
scroll to position [2041, 0]
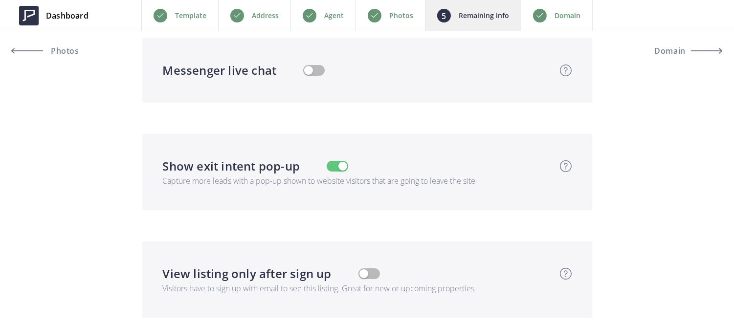
click at [569, 12] on p "Domain" at bounding box center [568, 16] width 26 height 12
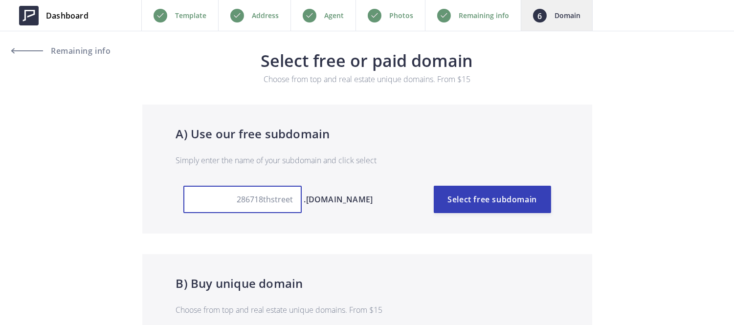
click at [254, 201] on input "286718thstreet" at bounding box center [242, 199] width 118 height 27
click at [248, 201] on input "286718thstreet" at bounding box center [242, 199] width 118 height 27
click at [287, 198] on input "2867-18thstreet" at bounding box center [242, 199] width 118 height 27
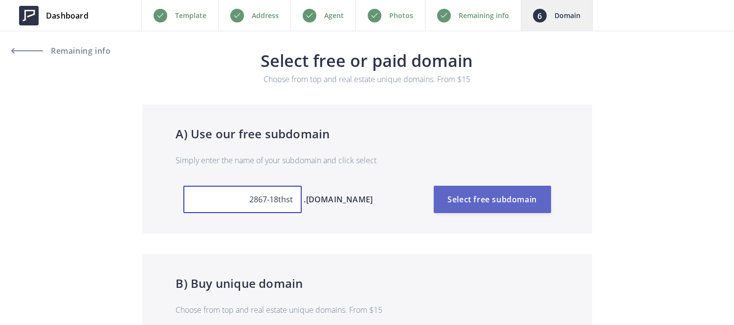
type input "2867-18thst"
click at [486, 201] on button "Select free subdomain" at bounding box center [492, 199] width 117 height 27
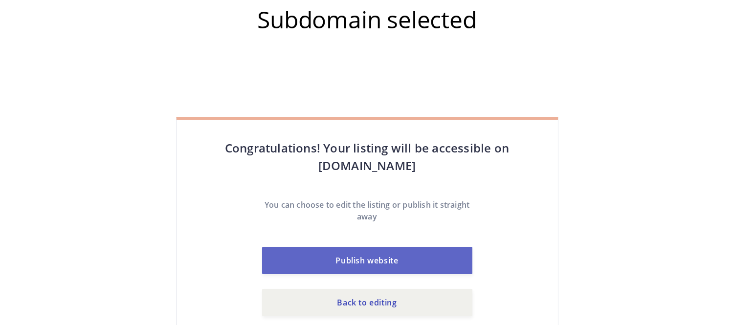
click at [405, 251] on button "Publish website" at bounding box center [367, 260] width 210 height 27
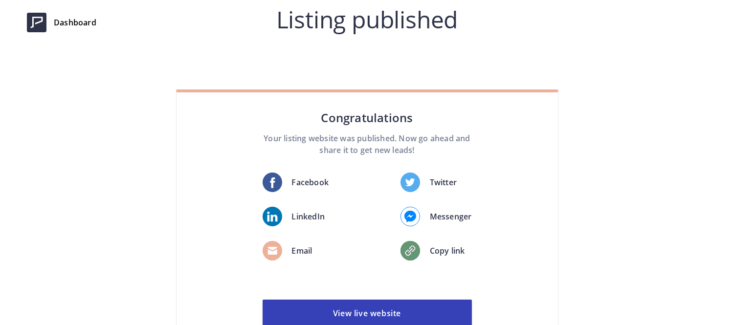
scroll to position [75, 0]
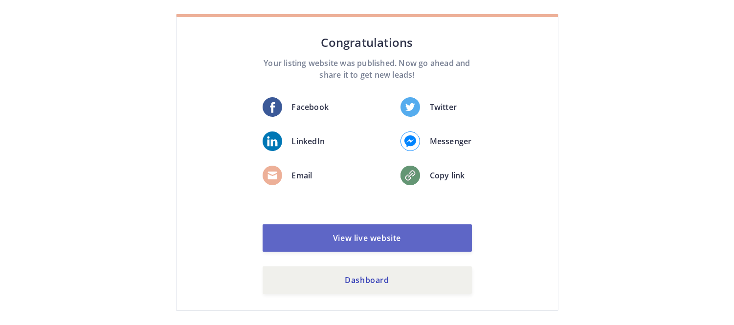
click at [402, 240] on link "View live website" at bounding box center [367, 238] width 209 height 27
